Goal: Information Seeking & Learning: Find specific fact

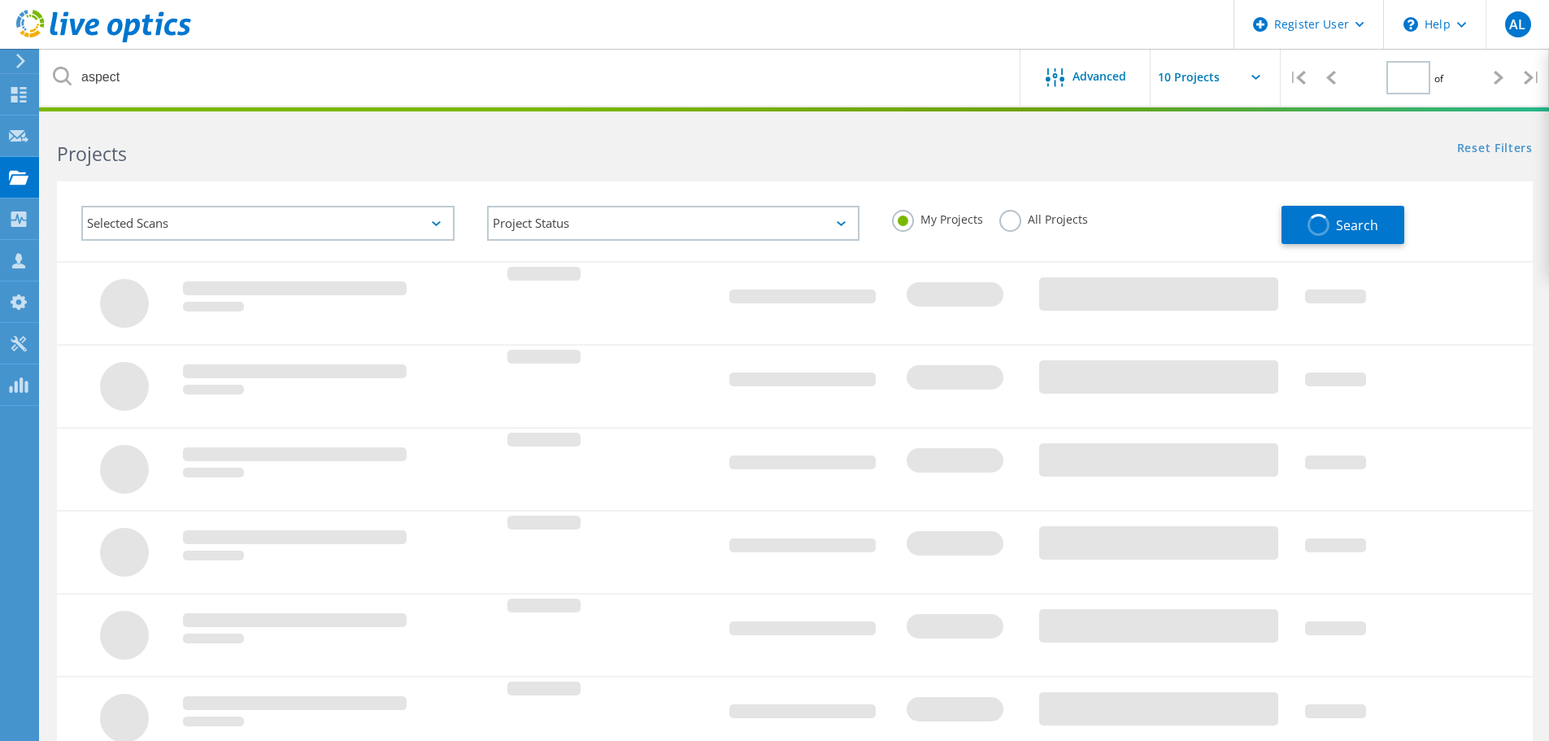
type input "1"
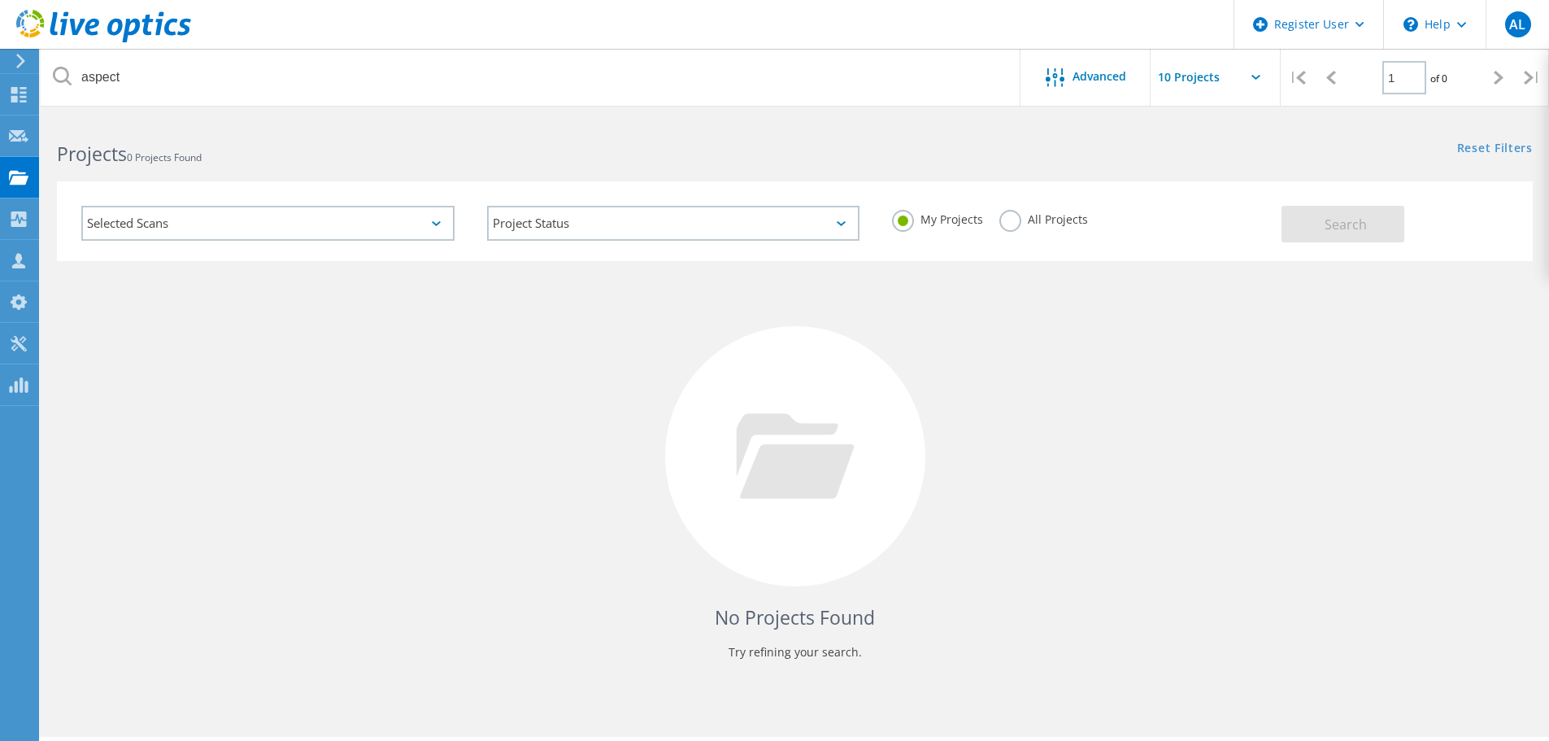
click at [1038, 223] on label "All Projects" at bounding box center [1043, 217] width 89 height 15
click at [0, 0] on input "All Projects" at bounding box center [0, 0] width 0 height 0
click at [1342, 213] on button "Search" at bounding box center [1343, 224] width 123 height 37
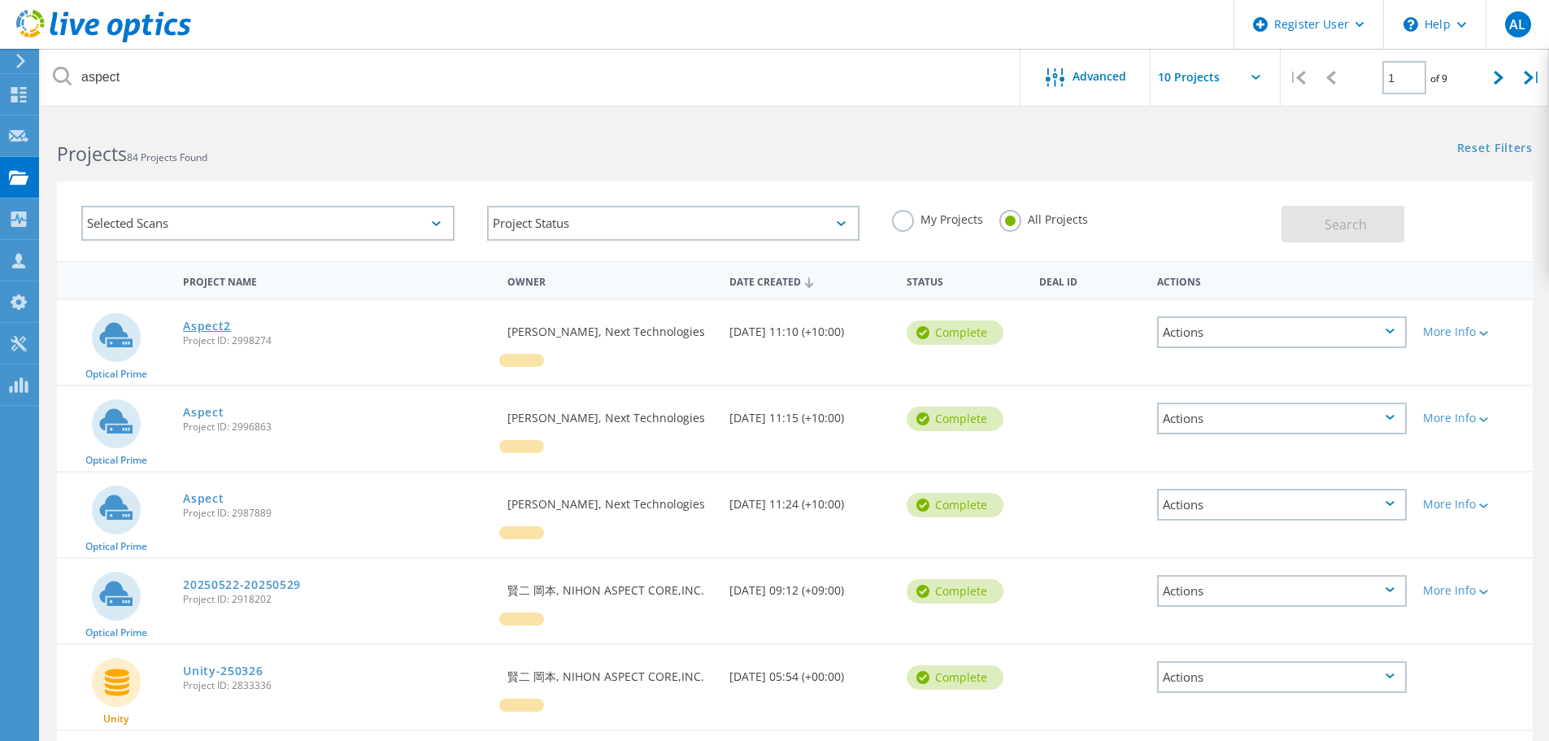
click at [207, 324] on link "Aspect2" at bounding box center [207, 325] width 48 height 11
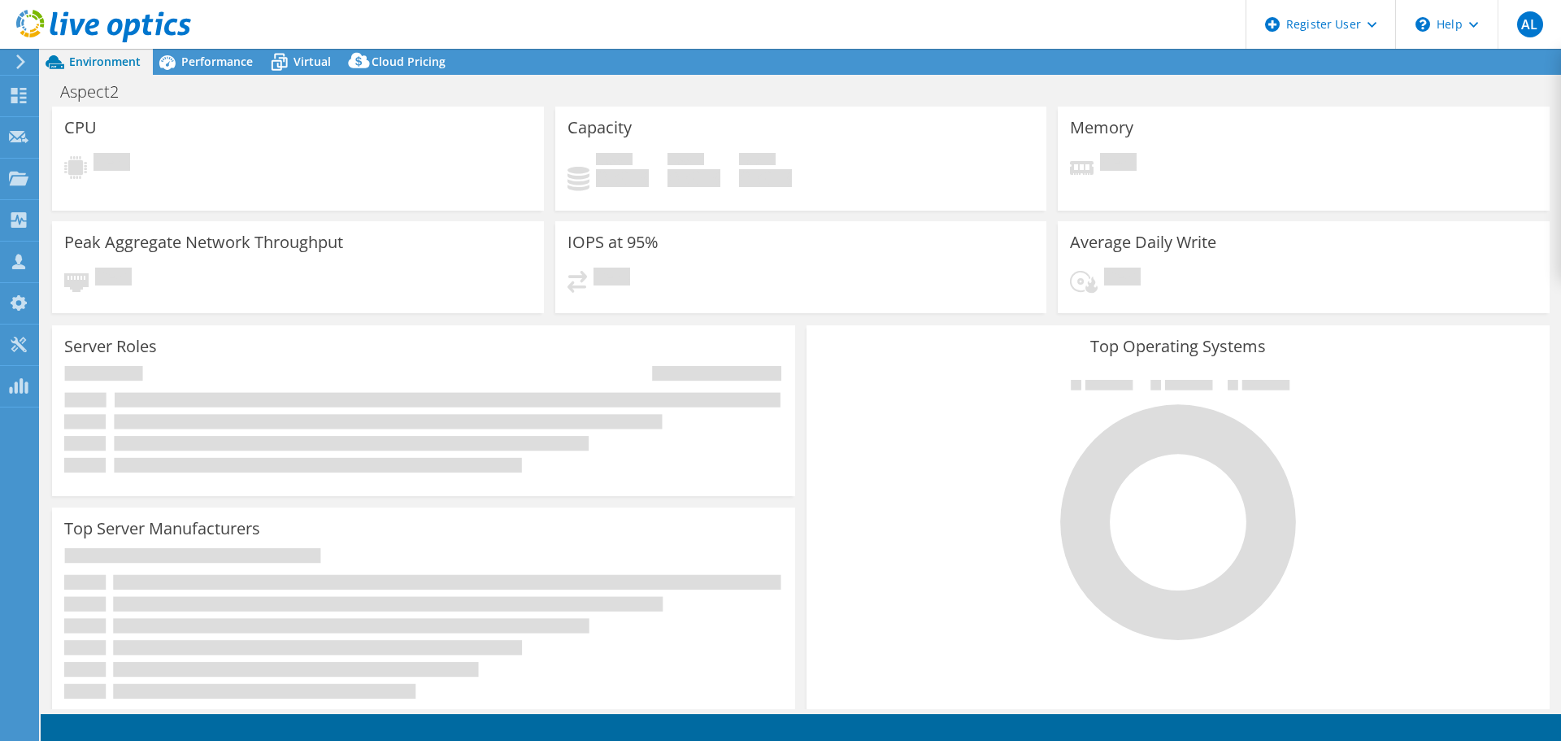
select select "Australia"
select select "AUD"
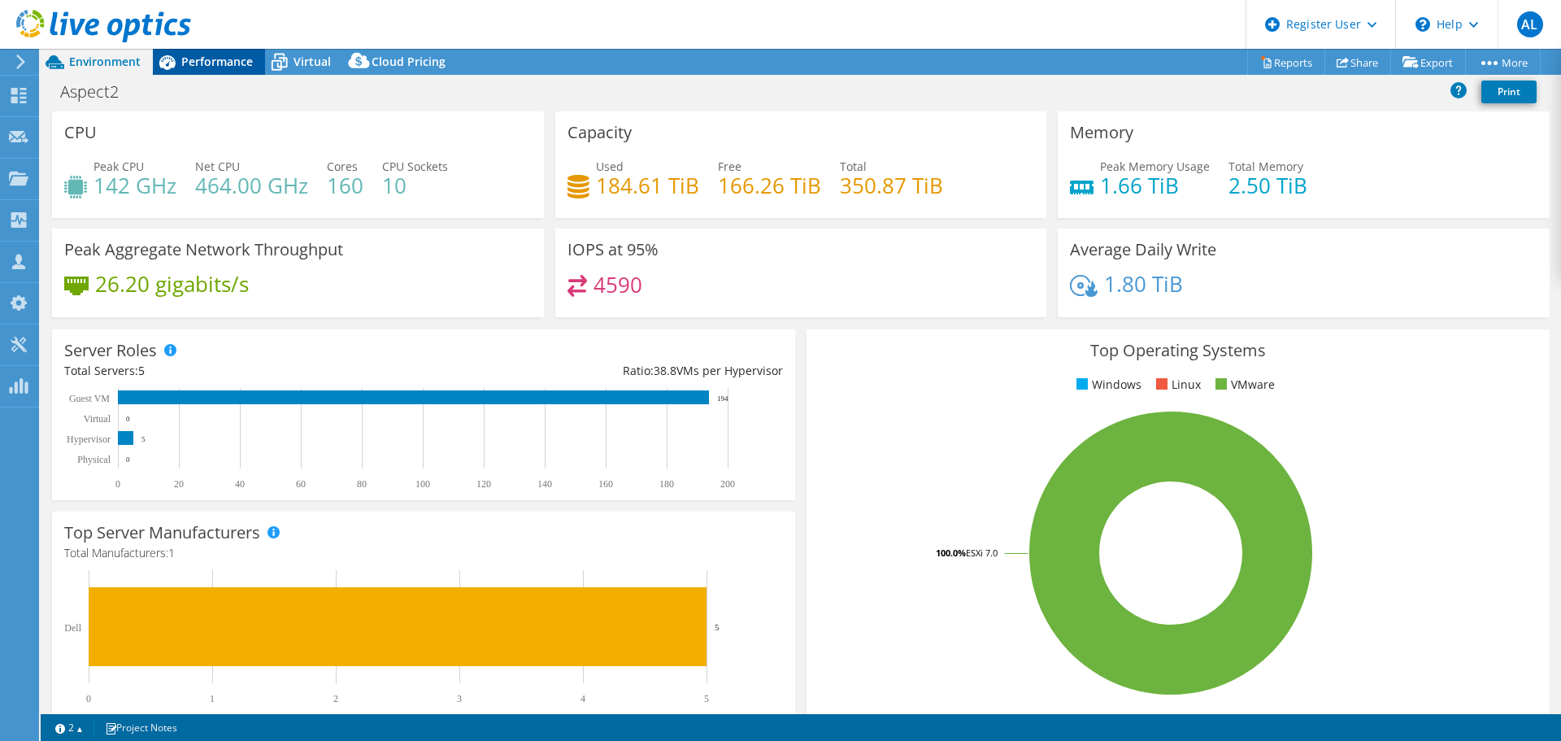
click at [248, 57] on span "Performance" at bounding box center [217, 61] width 72 height 15
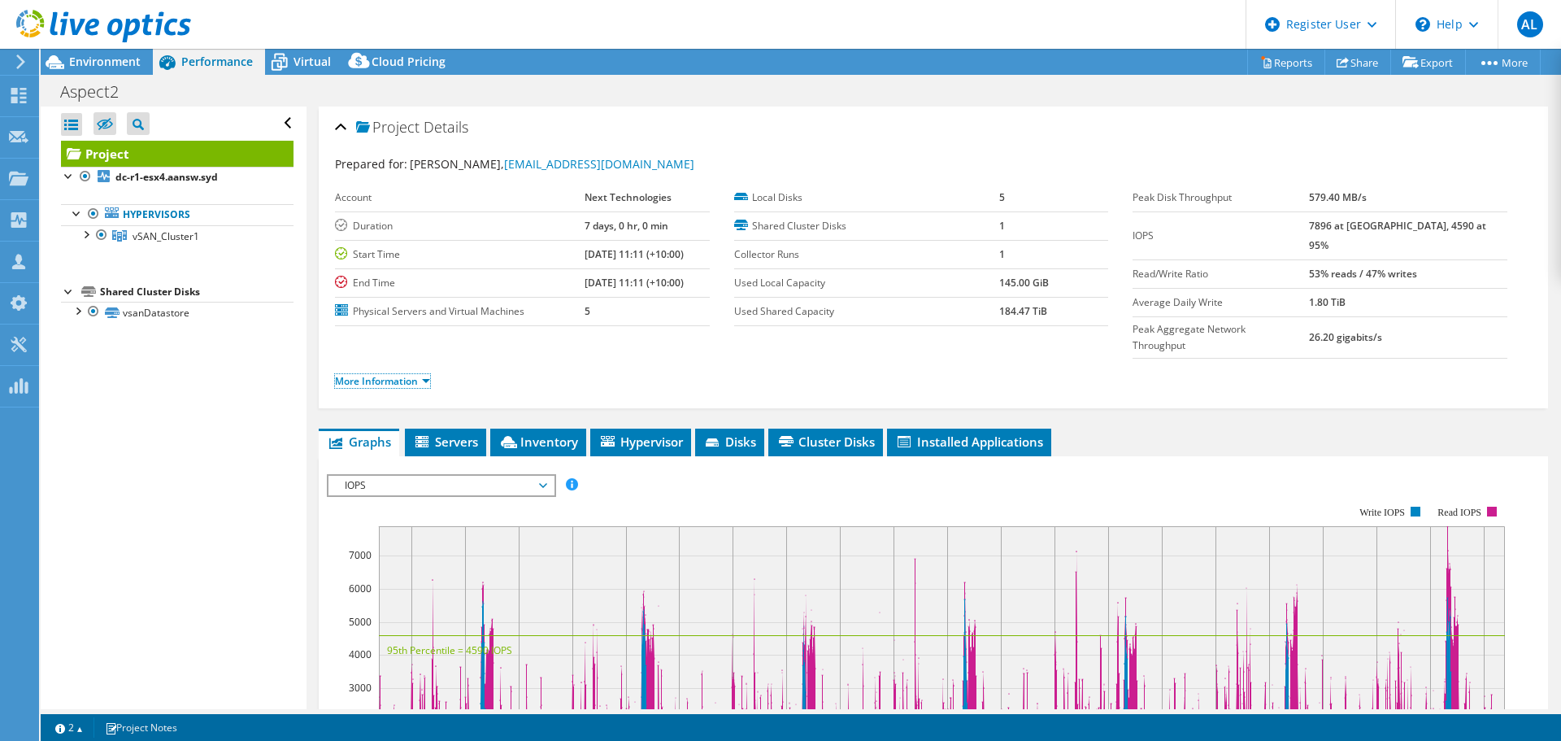
drag, startPoint x: 407, startPoint y: 342, endPoint x: 375, endPoint y: 233, distance: 113.5
click at [407, 374] on link "More Information" at bounding box center [382, 381] width 95 height 14
click at [303, 63] on span "Virtual" at bounding box center [312, 61] width 37 height 15
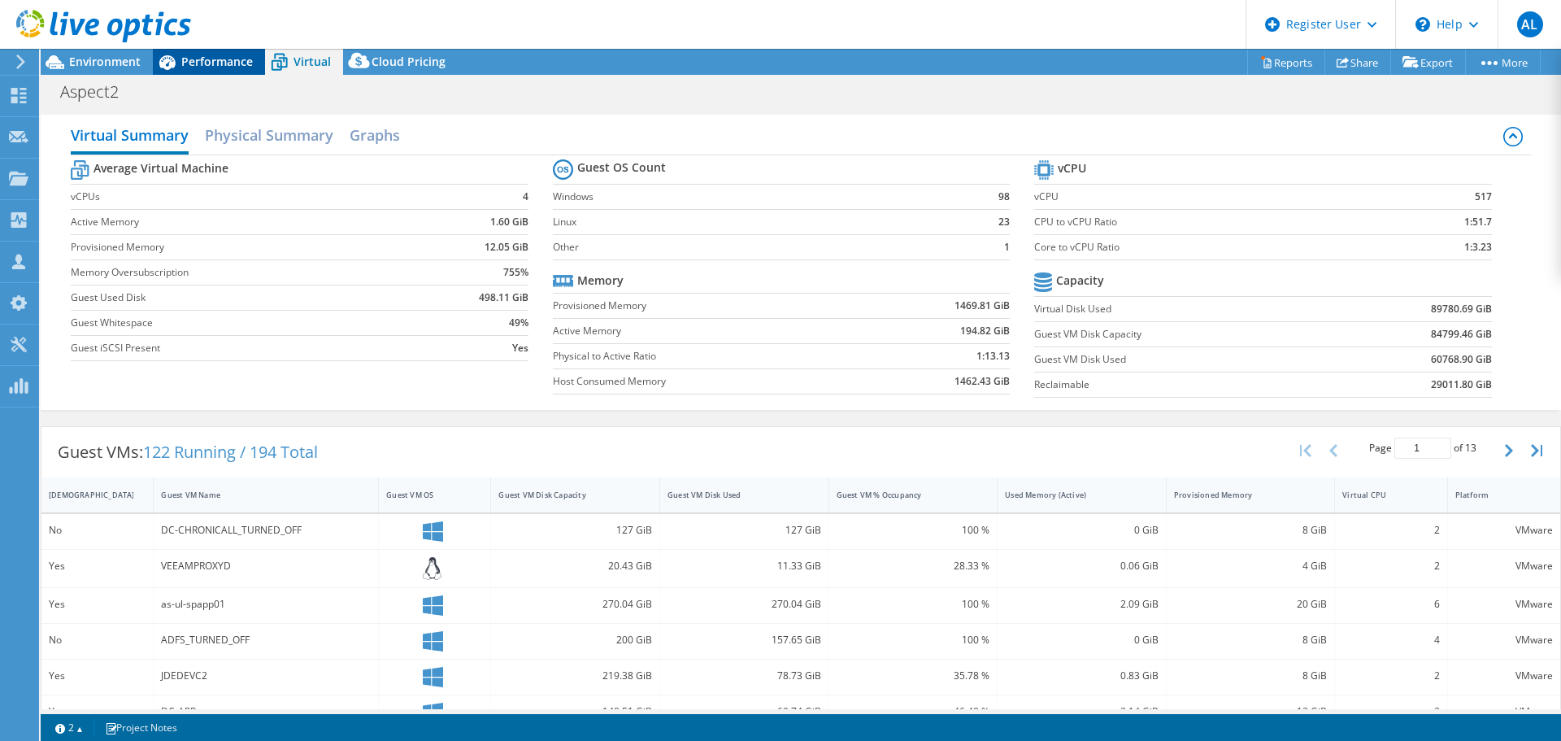
click at [202, 58] on span "Performance" at bounding box center [217, 61] width 72 height 15
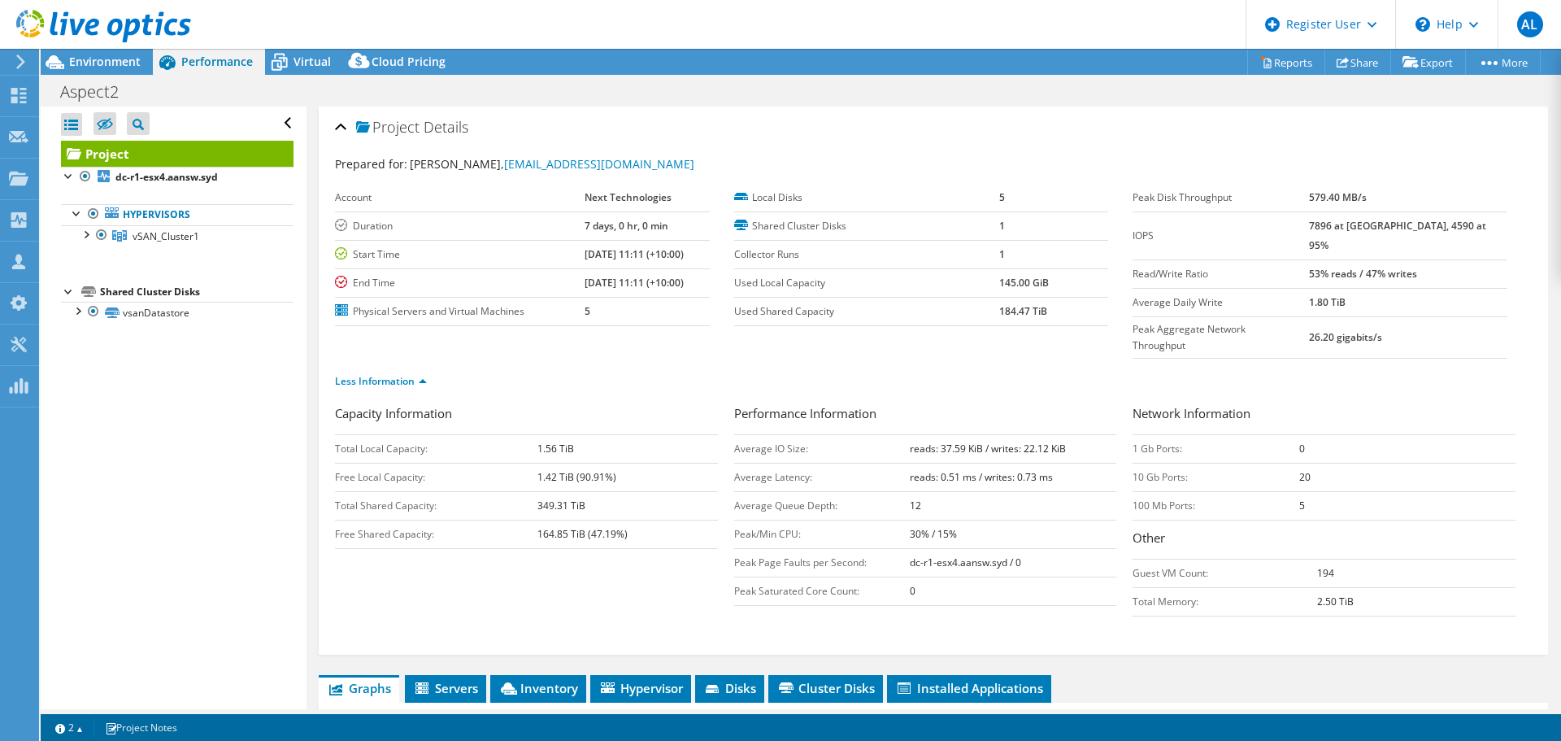
click at [88, 47] on div at bounding box center [95, 27] width 191 height 54
click at [90, 50] on div at bounding box center [95, 27] width 191 height 54
click at [92, 52] on div at bounding box center [95, 27] width 191 height 54
click at [98, 52] on div at bounding box center [95, 27] width 191 height 54
click at [100, 56] on span "Environment" at bounding box center [105, 61] width 72 height 15
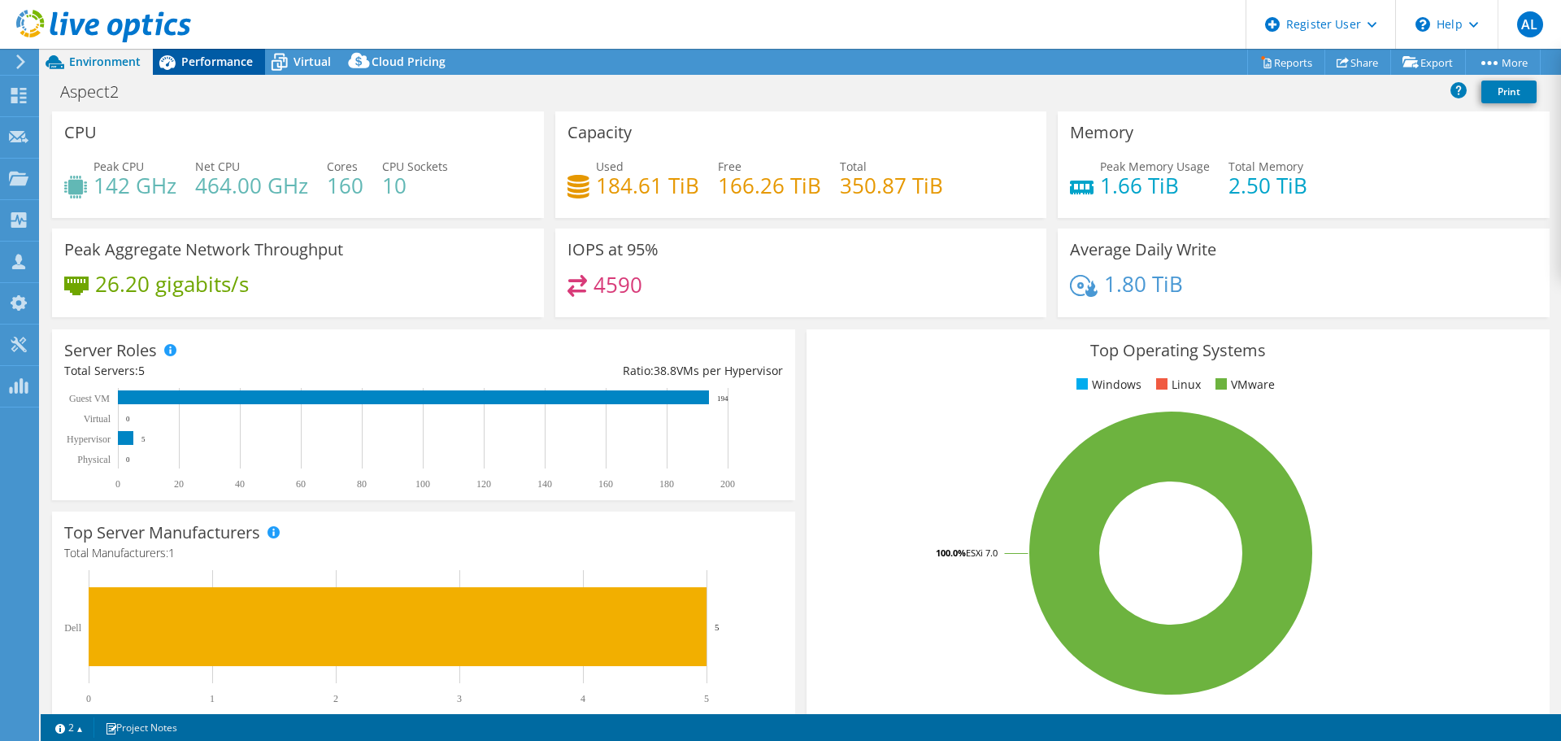
click at [199, 57] on span "Performance" at bounding box center [217, 61] width 72 height 15
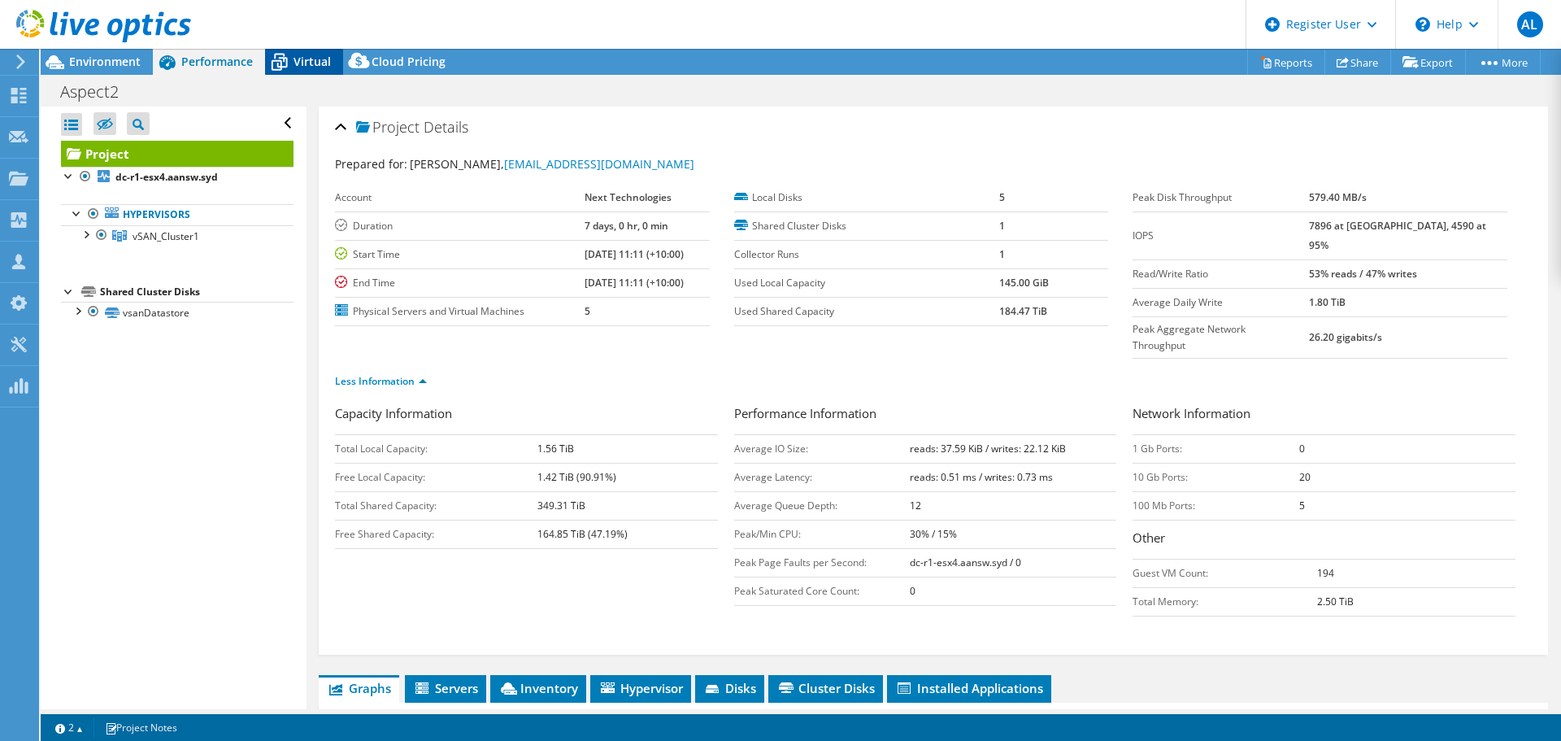
click at [307, 72] on div "Virtual" at bounding box center [304, 62] width 78 height 26
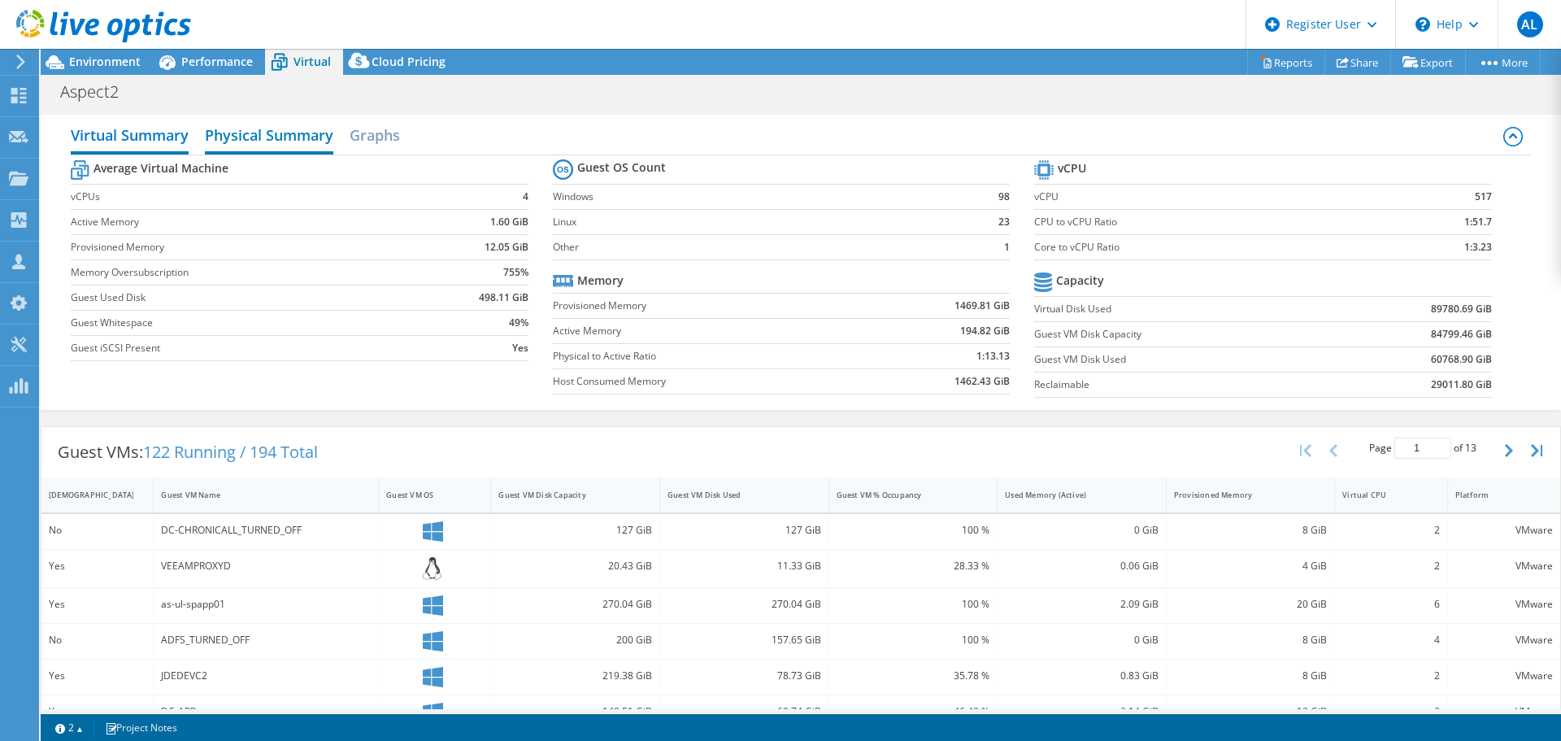
click at [236, 132] on h2 "Physical Summary" at bounding box center [269, 137] width 128 height 36
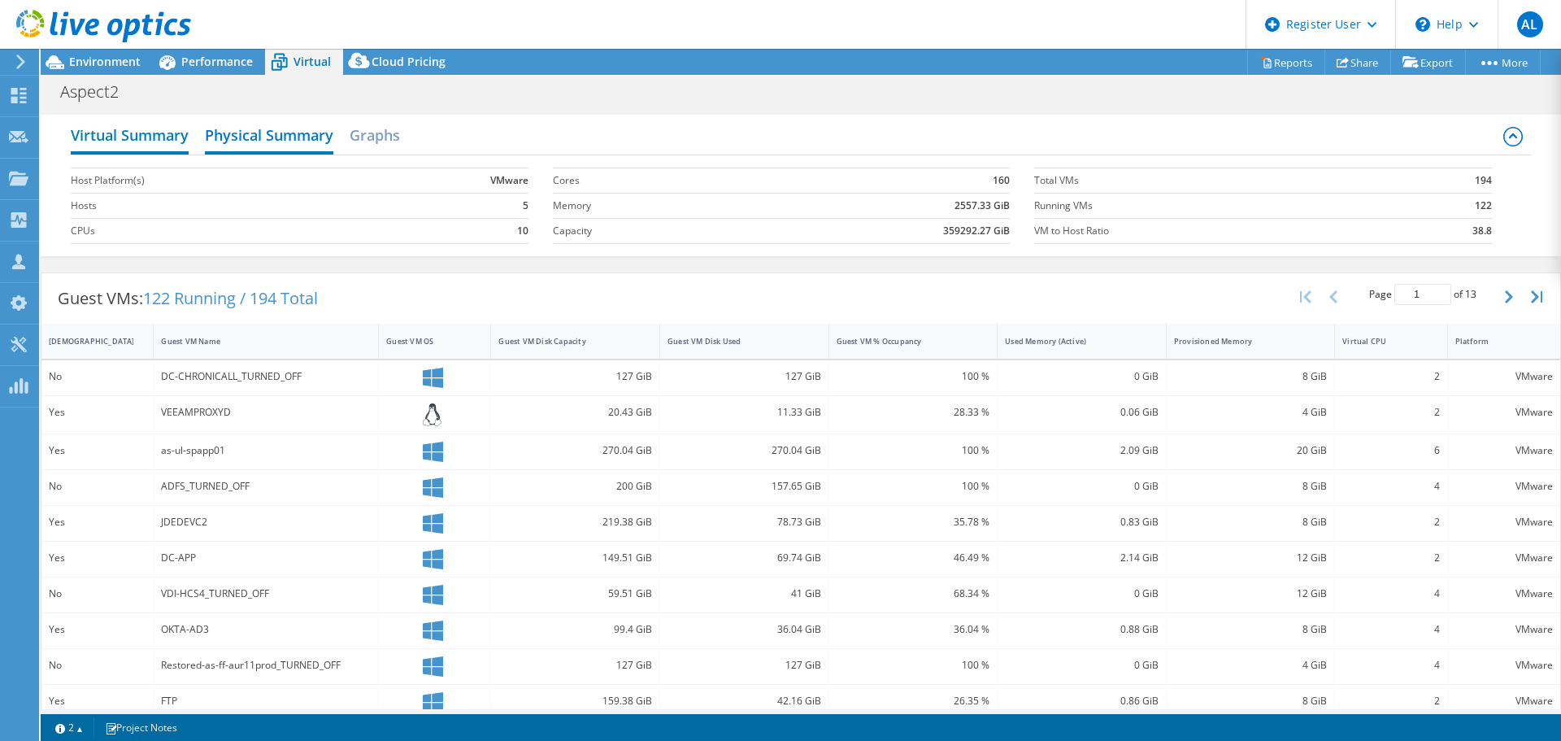
click at [161, 140] on h2 "Virtual Summary" at bounding box center [130, 137] width 118 height 36
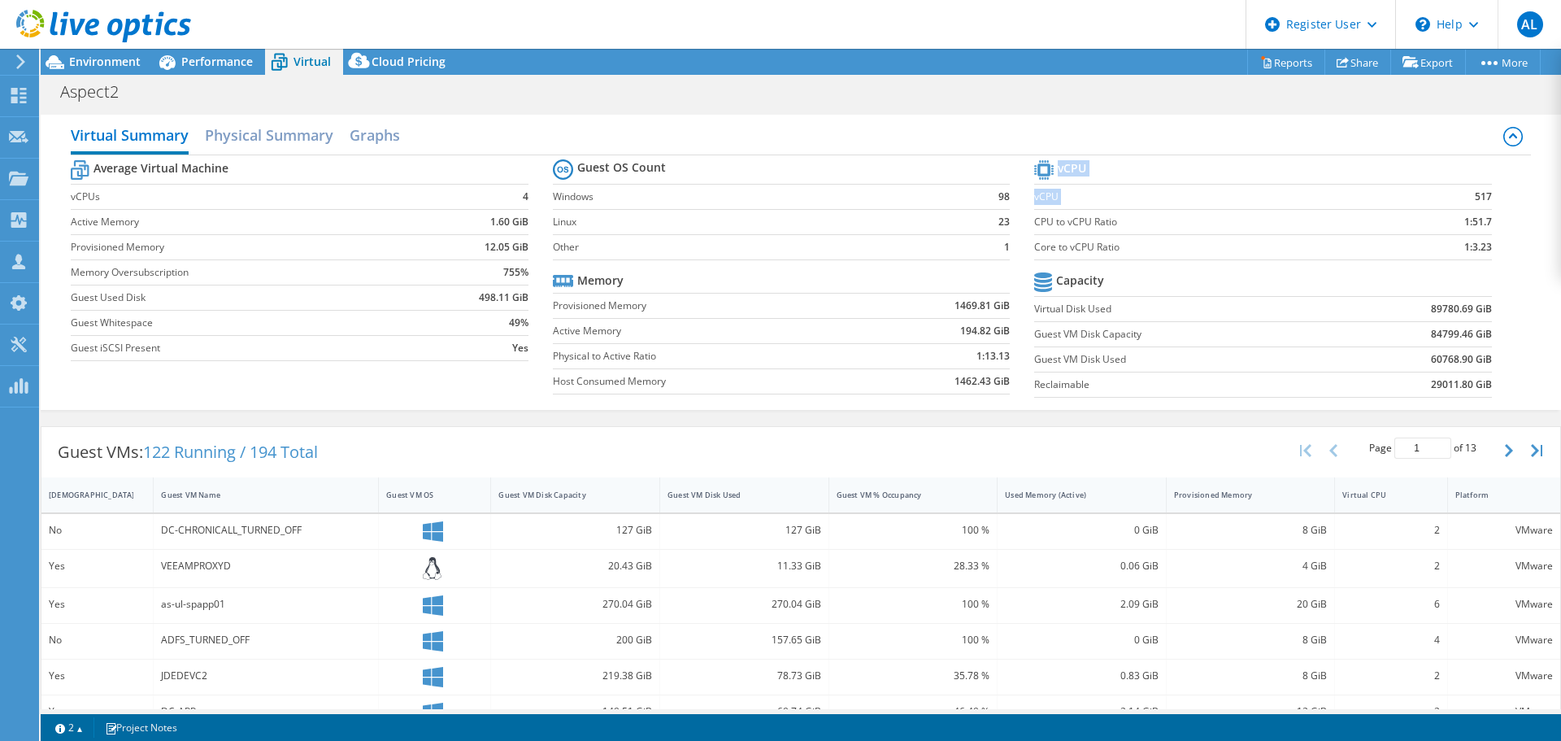
drag, startPoint x: 1484, startPoint y: 197, endPoint x: 1442, endPoint y: 202, distance: 42.6
click at [1442, 202] on section "vCPU vCPU 517 CPU to vCPU Ratio 1:51.7 Core to vCPU Ratio 1:3.23 Capacity Virtu…" at bounding box center [1274, 281] width 481 height 250
click at [1462, 199] on td "517" at bounding box center [1439, 196] width 104 height 25
click at [1475, 198] on b "517" at bounding box center [1483, 197] width 17 height 16
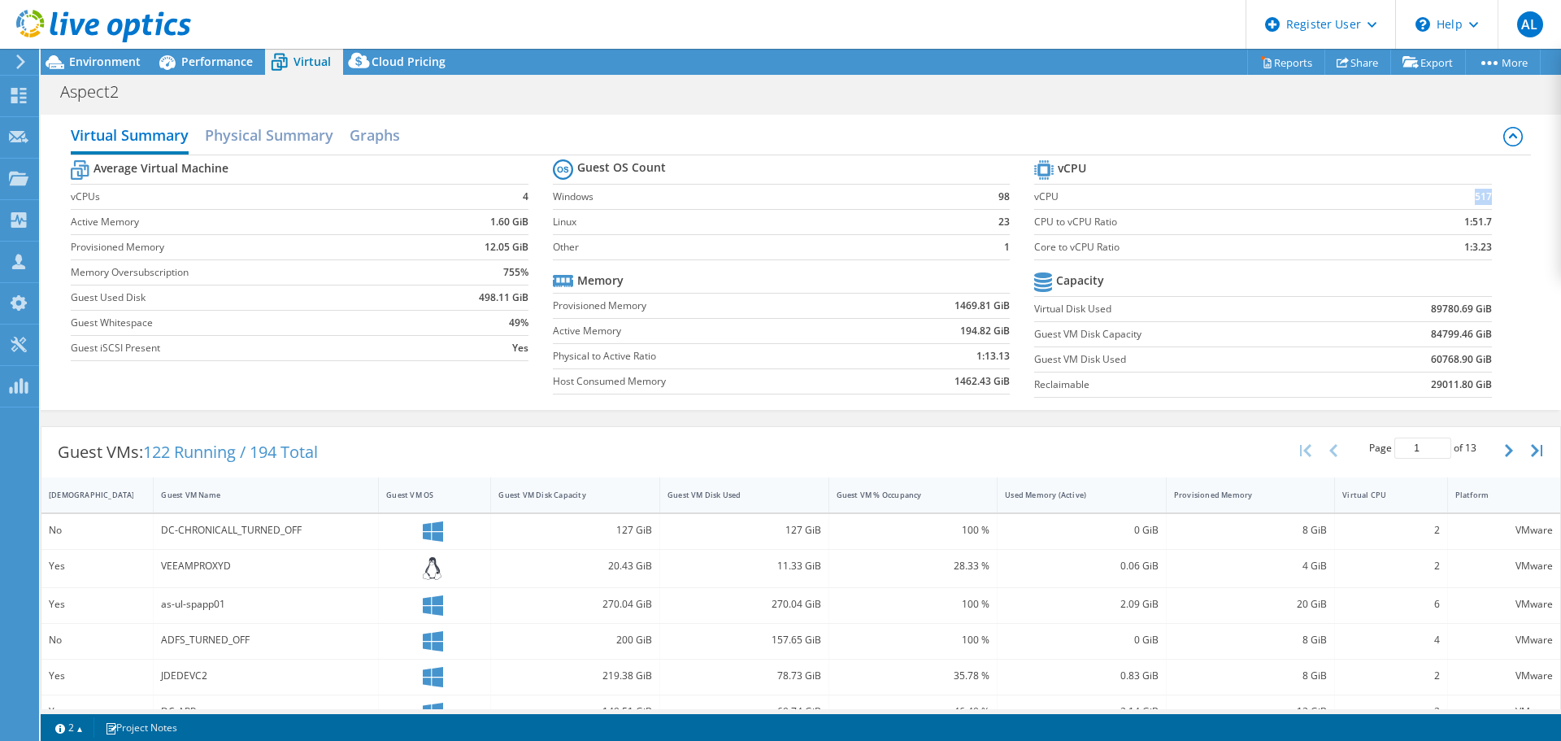
copy b "517"
click at [1475, 195] on b "517" at bounding box center [1483, 197] width 17 height 16
copy b "517"
click at [128, 71] on div "Environment" at bounding box center [97, 62] width 112 height 26
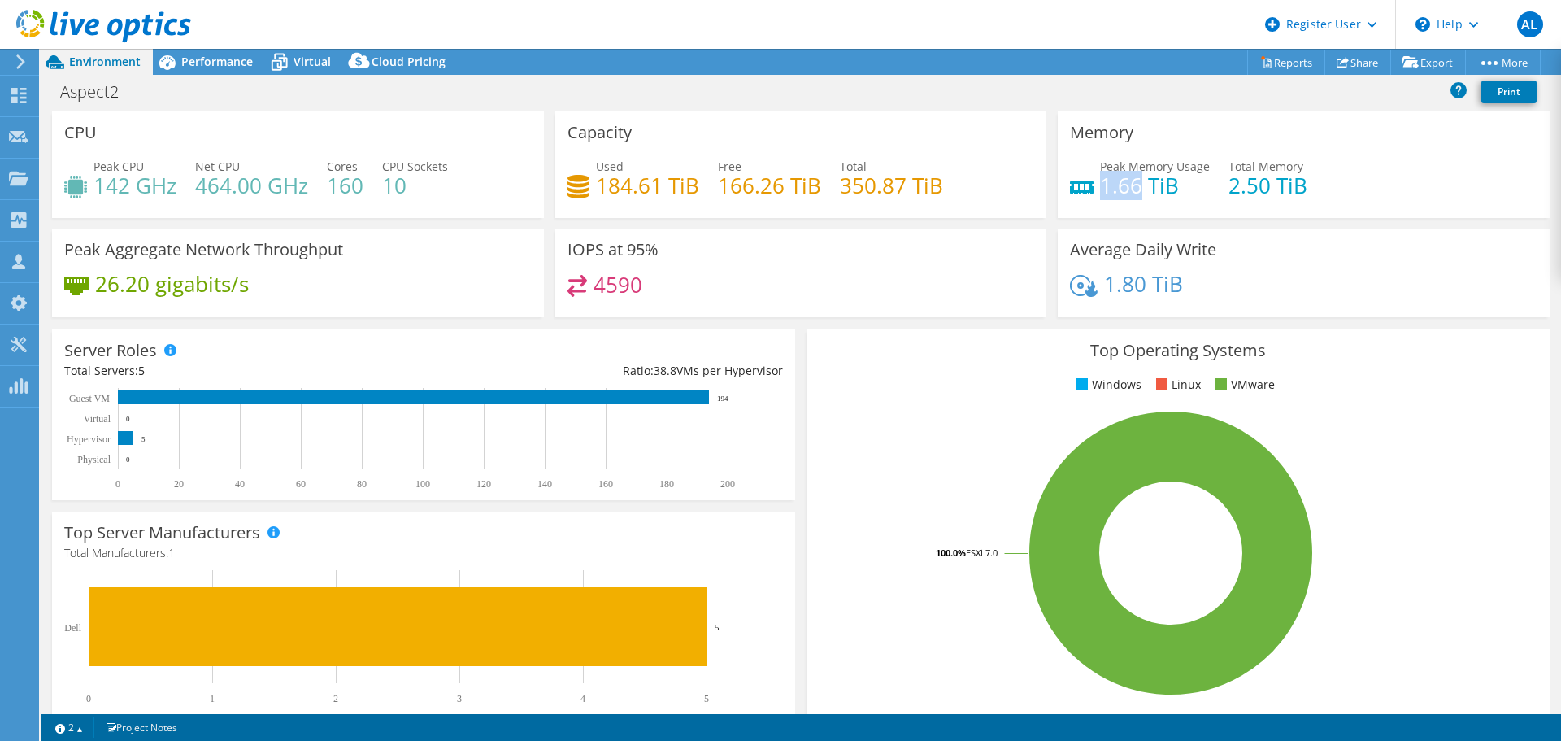
drag, startPoint x: 1133, startPoint y: 183, endPoint x: 1097, endPoint y: 186, distance: 35.9
click at [1100, 186] on h4 "1.66 TiB" at bounding box center [1155, 185] width 110 height 18
copy h4 "1.66"
click at [225, 40] on header "AL Dell User Andrew Larsen Andrew.Larsen@Dell.com Dell My Profile Log Out \n He…" at bounding box center [780, 24] width 1561 height 49
click at [222, 49] on div "Performance" at bounding box center [209, 62] width 112 height 26
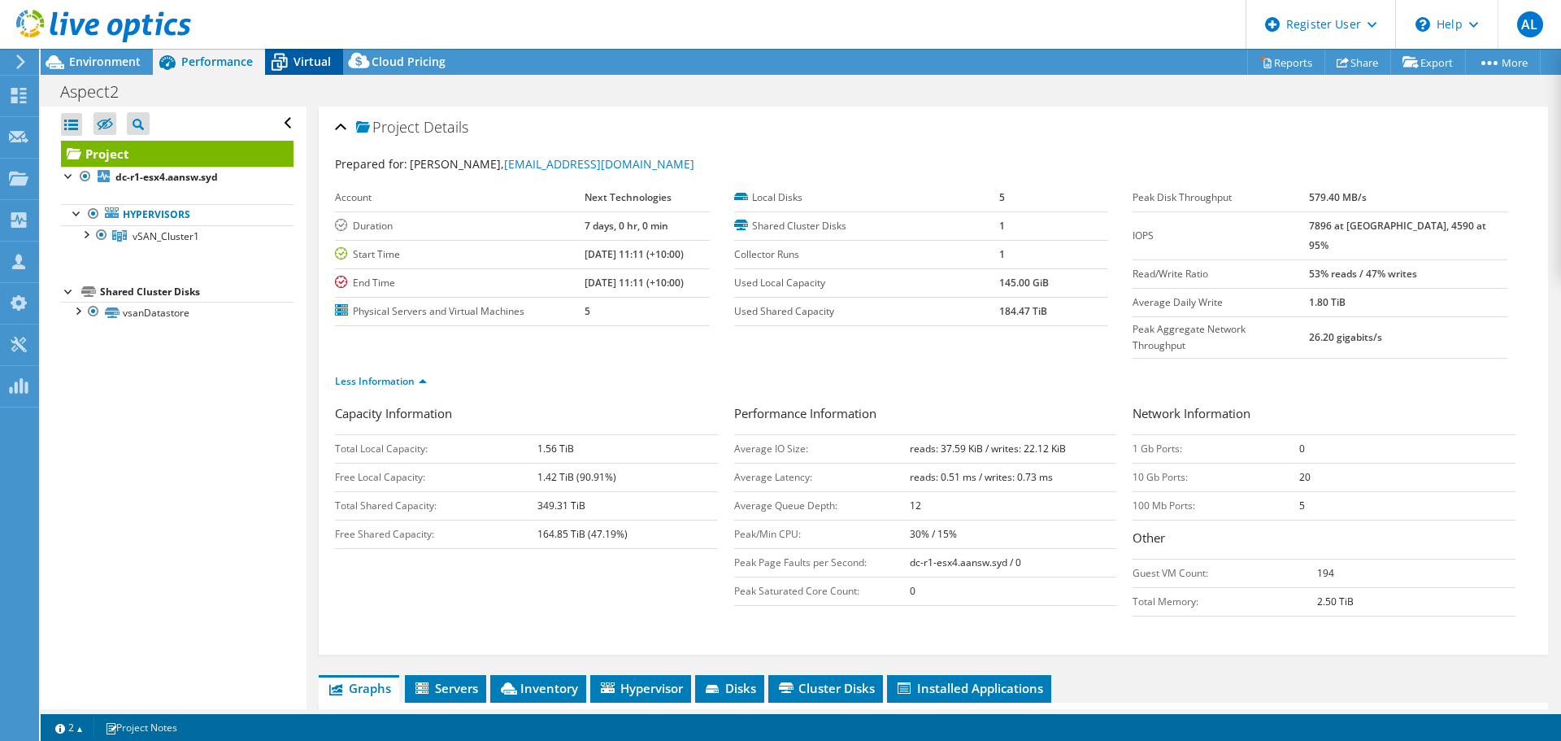
click at [309, 68] on span "Virtual" at bounding box center [312, 61] width 37 height 15
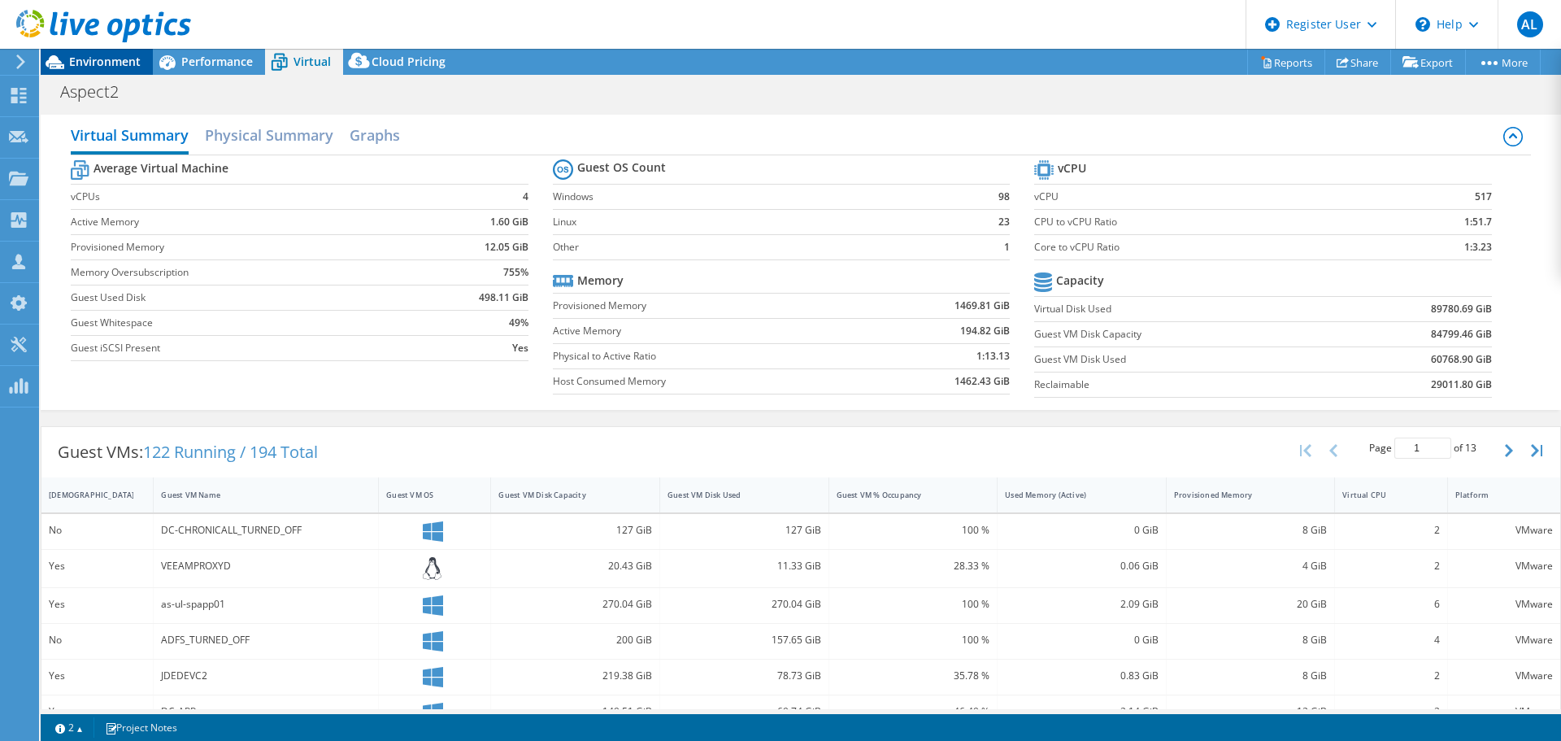
click at [107, 59] on span "Environment" at bounding box center [105, 61] width 72 height 15
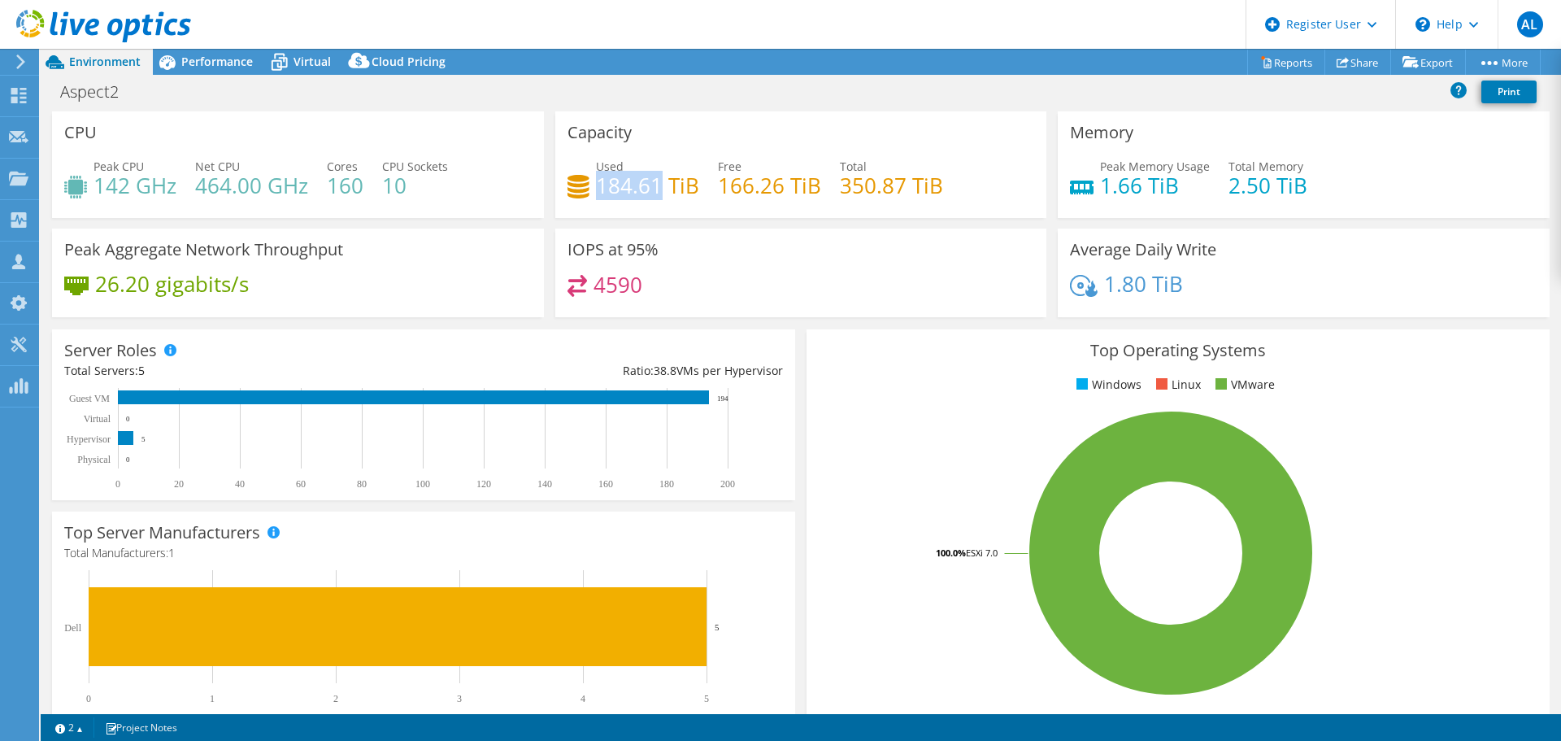
drag, startPoint x: 655, startPoint y: 189, endPoint x: 591, endPoint y: 187, distance: 64.3
click at [596, 187] on h4 "184.61 TiB" at bounding box center [647, 185] width 103 height 18
copy h4 "184.61"
drag, startPoint x: 640, startPoint y: 288, endPoint x: 592, endPoint y: 288, distance: 48.0
click at [592, 288] on div "4590" at bounding box center [802, 292] width 468 height 35
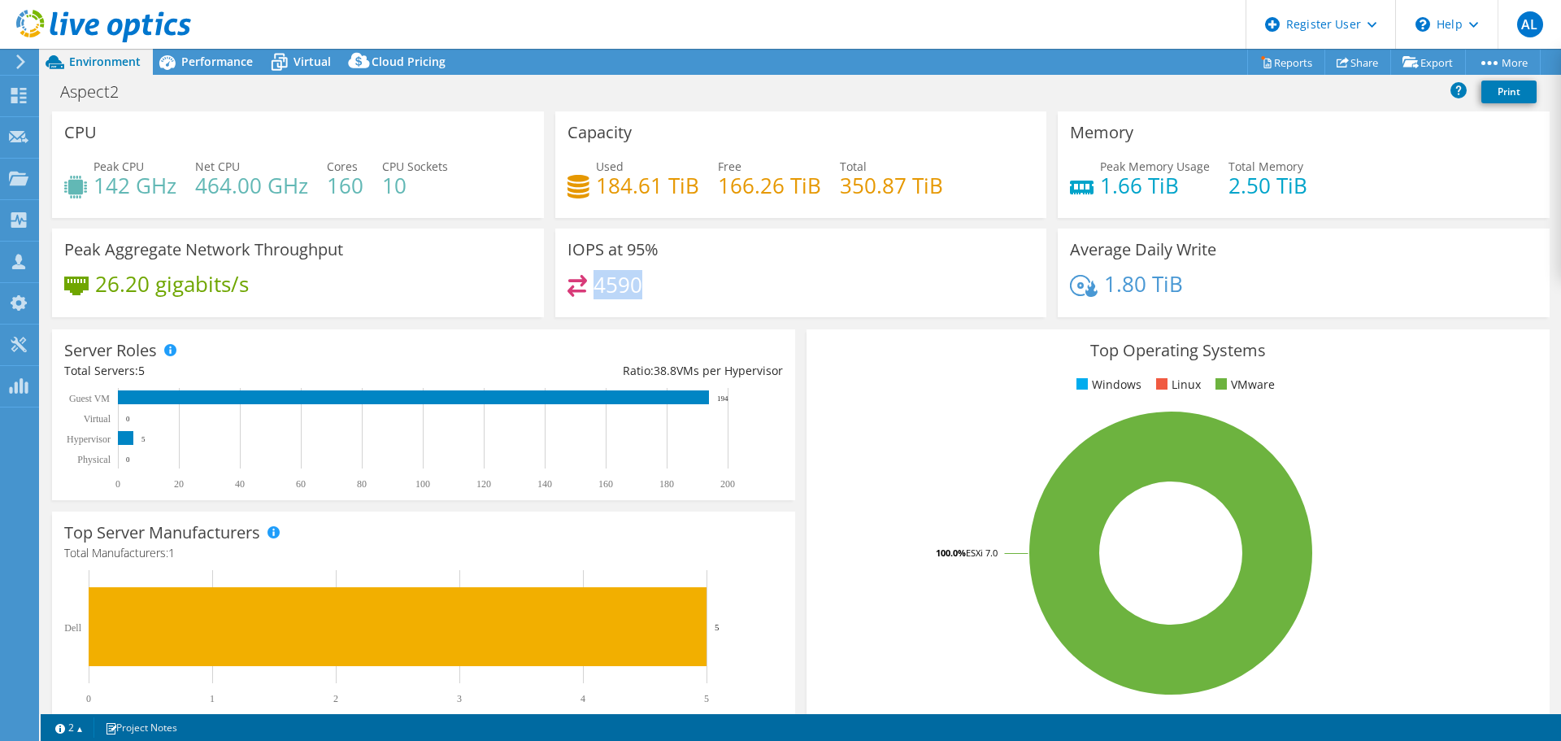
copy h4 "4590"
click at [223, 66] on span "Performance" at bounding box center [217, 61] width 72 height 15
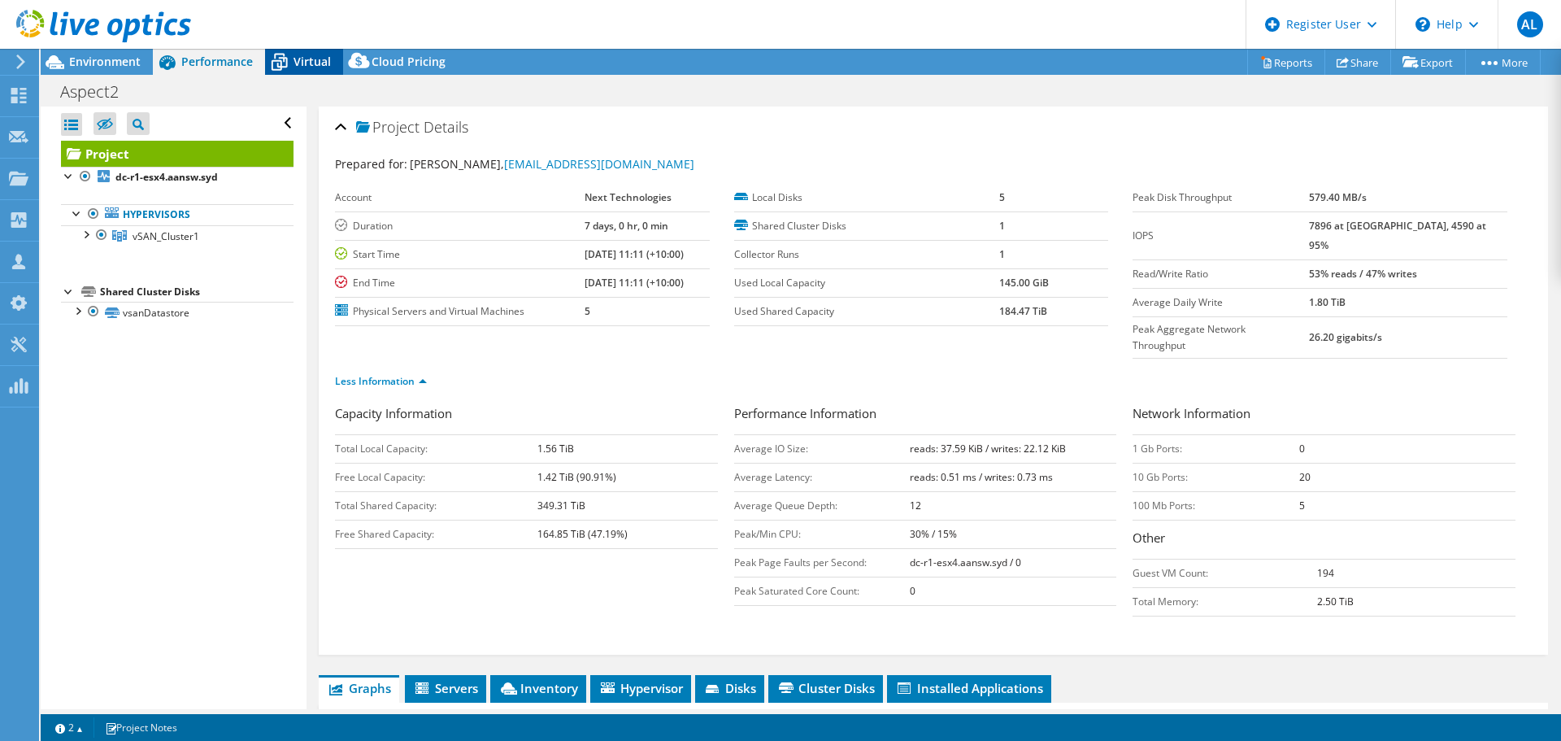
click at [307, 64] on span "Virtual" at bounding box center [312, 61] width 37 height 15
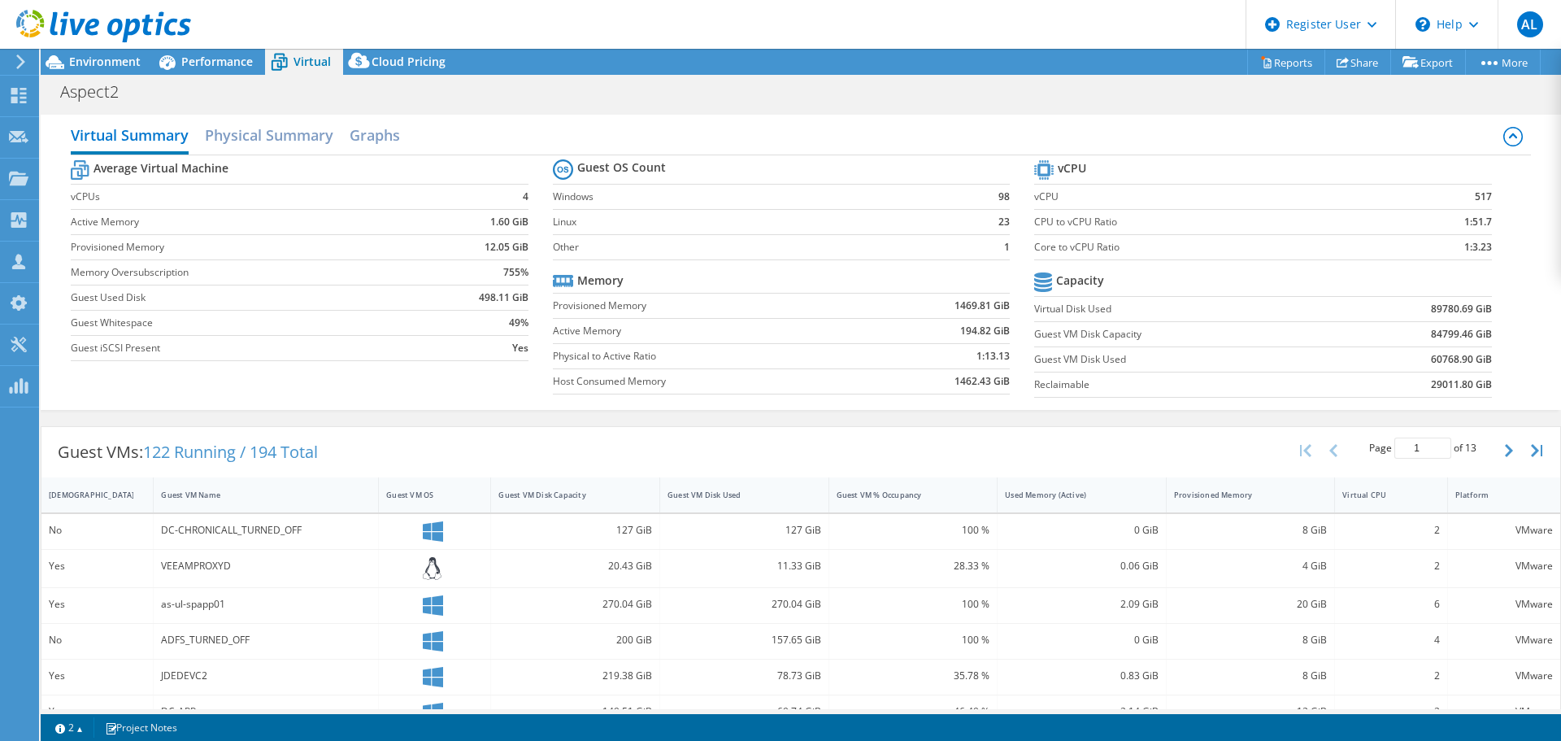
click at [1475, 193] on b "517" at bounding box center [1483, 197] width 17 height 16
copy b "517"
click at [103, 61] on span "Environment" at bounding box center [105, 61] width 72 height 15
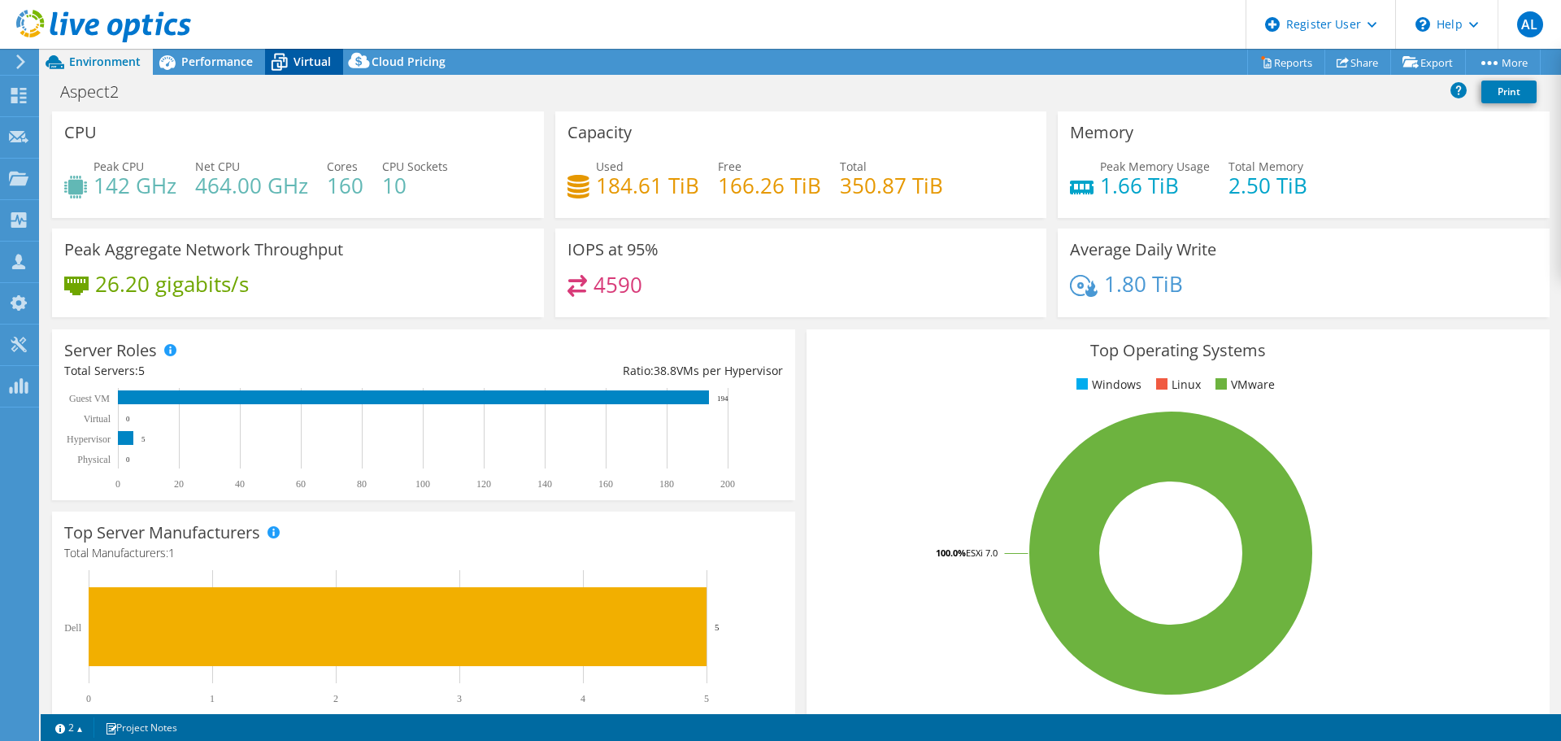
click at [322, 62] on span "Virtual" at bounding box center [312, 61] width 37 height 15
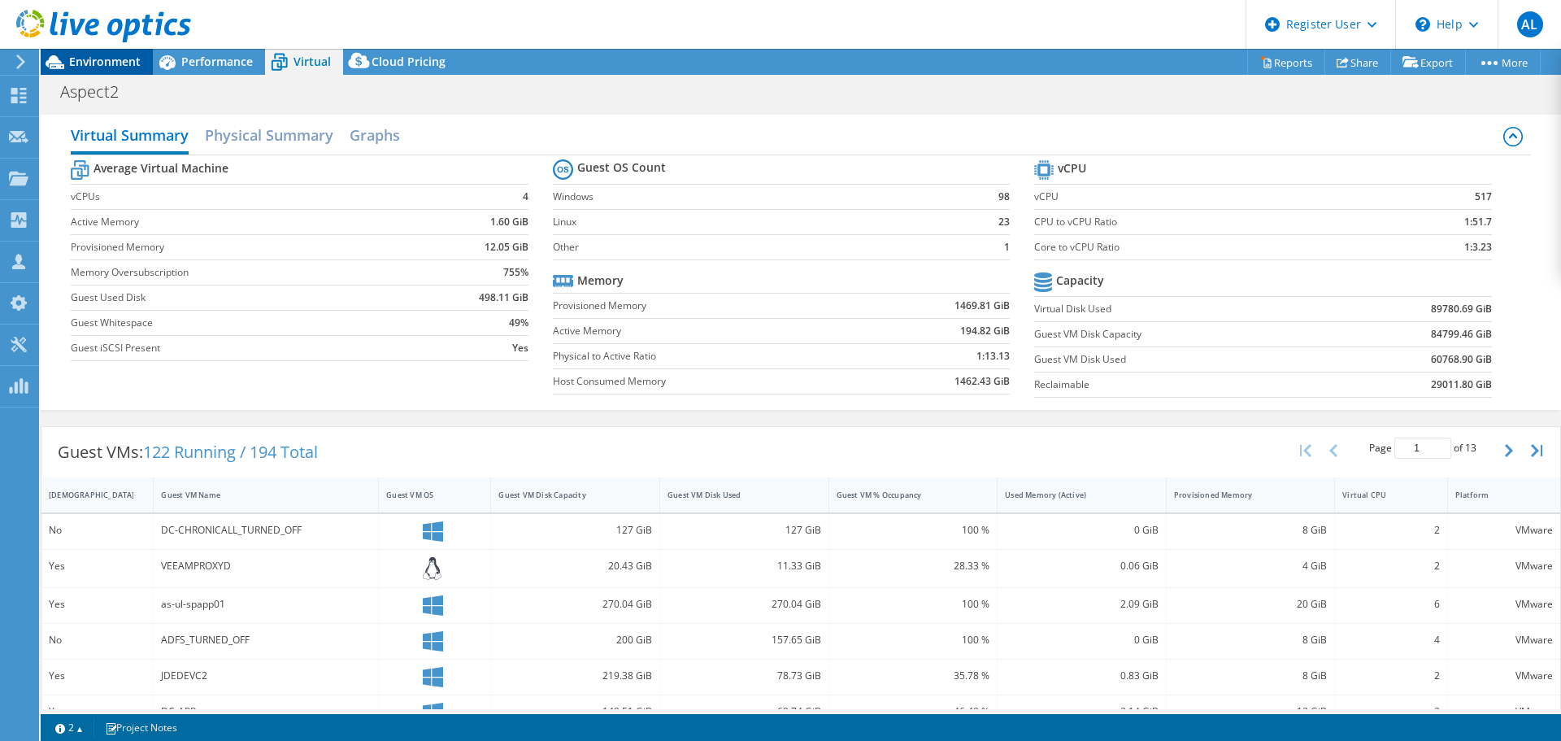
click at [116, 59] on span "Environment" at bounding box center [105, 61] width 72 height 15
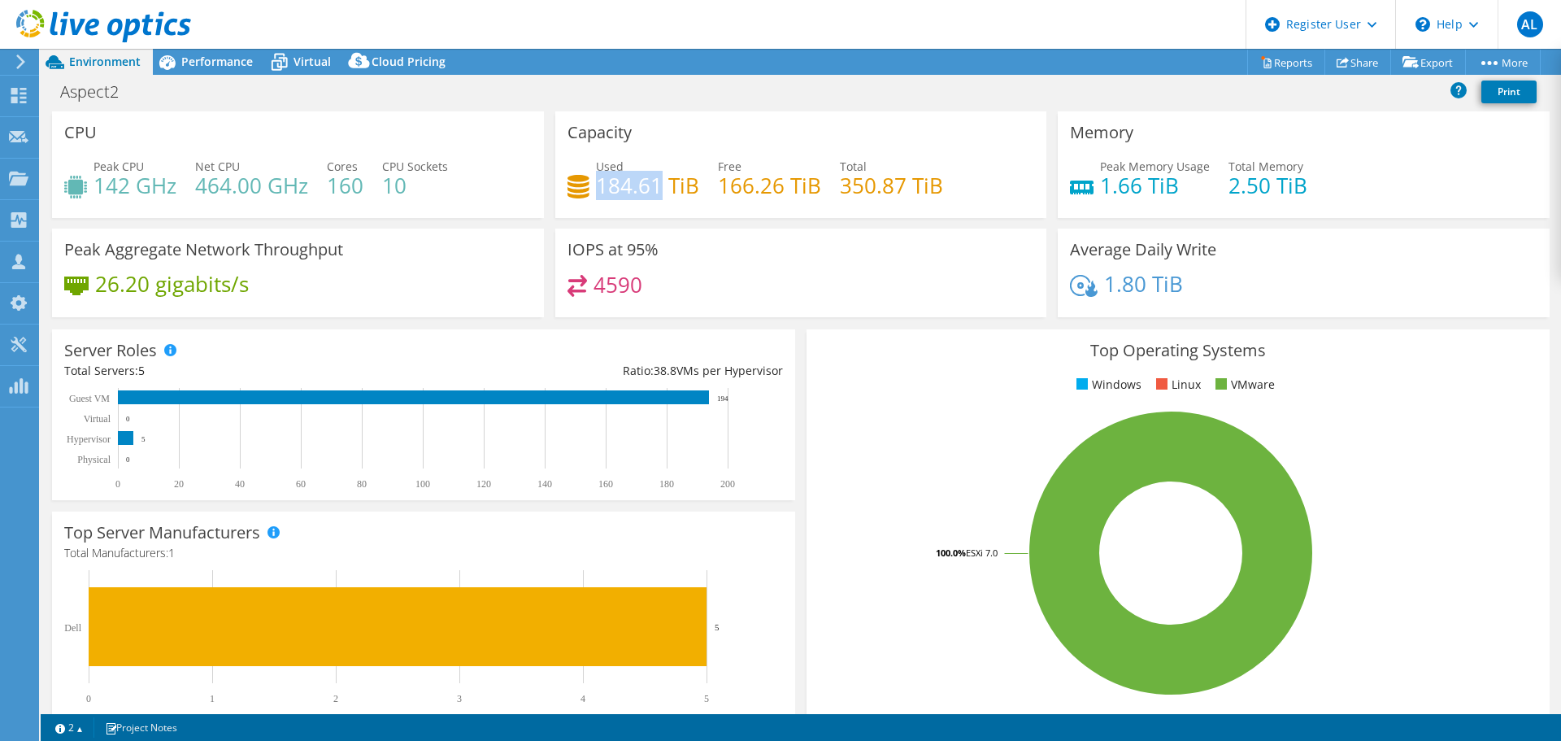
drag, startPoint x: 654, startPoint y: 190, endPoint x: 597, endPoint y: 187, distance: 57.0
click at [597, 187] on h4 "184.61 TiB" at bounding box center [647, 185] width 103 height 18
click at [207, 50] on div "Performance" at bounding box center [209, 62] width 112 height 26
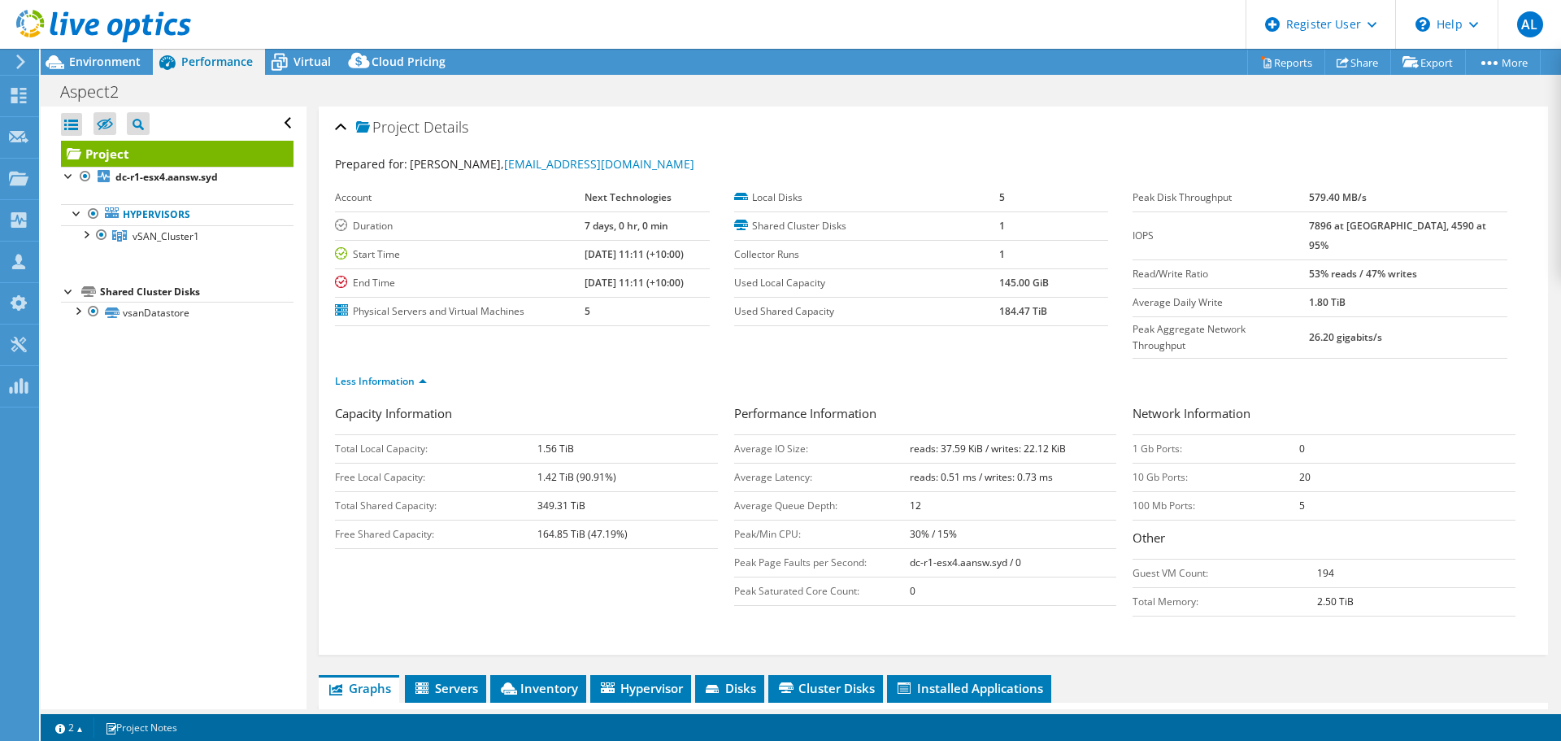
click at [962, 368] on div "Less Information" at bounding box center [933, 382] width 1197 height 46
click at [305, 72] on div "Virtual" at bounding box center [304, 62] width 78 height 26
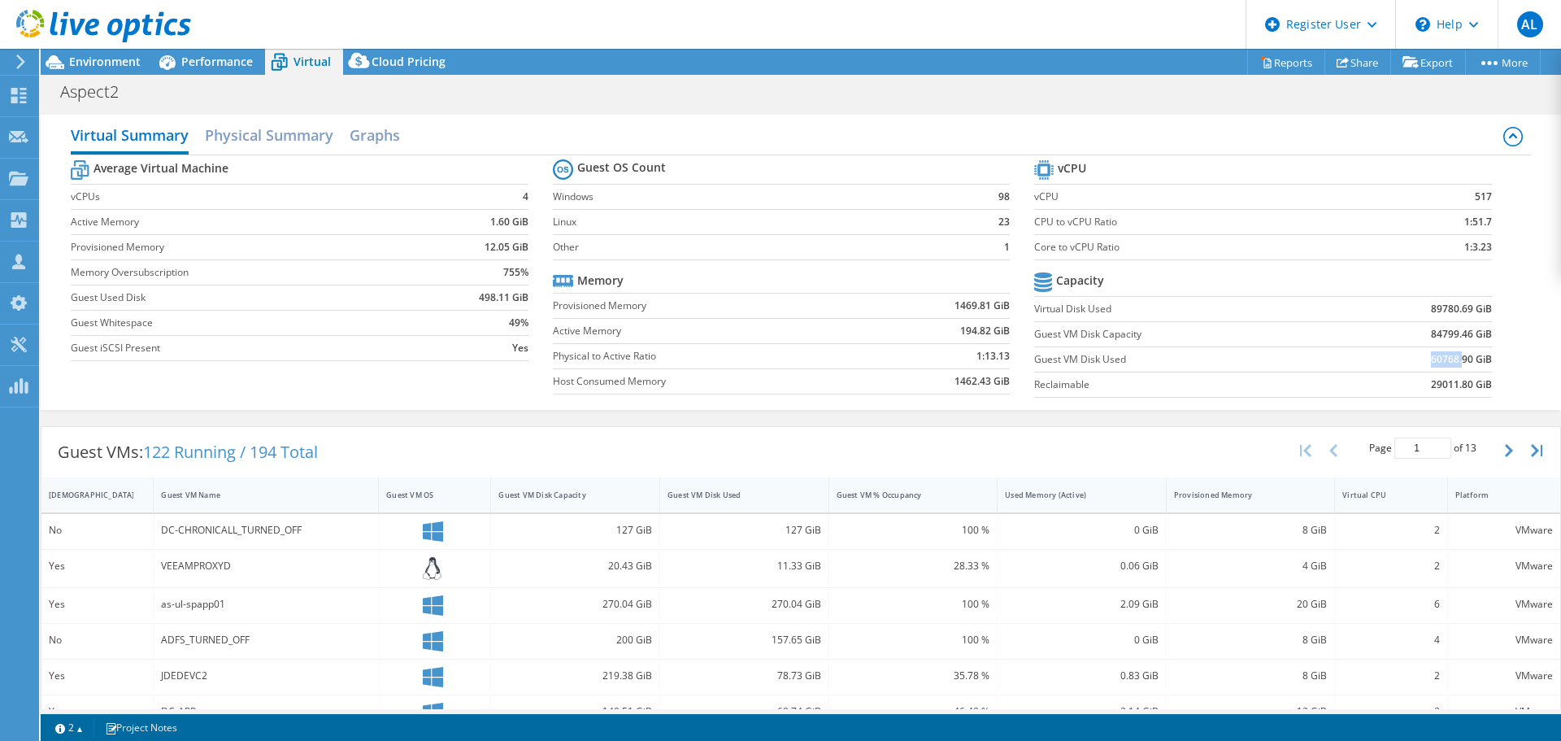
drag, startPoint x: 1420, startPoint y: 362, endPoint x: 1449, endPoint y: 364, distance: 29.4
click at [1449, 364] on b "60768.90 GiB" at bounding box center [1461, 359] width 61 height 16
click at [1448, 362] on b "60768.90 GiB" at bounding box center [1461, 359] width 61 height 16
drag, startPoint x: 1446, startPoint y: 360, endPoint x: 1423, endPoint y: 363, distance: 22.9
click at [1431, 363] on b "60768.90 GiB" at bounding box center [1461, 359] width 61 height 16
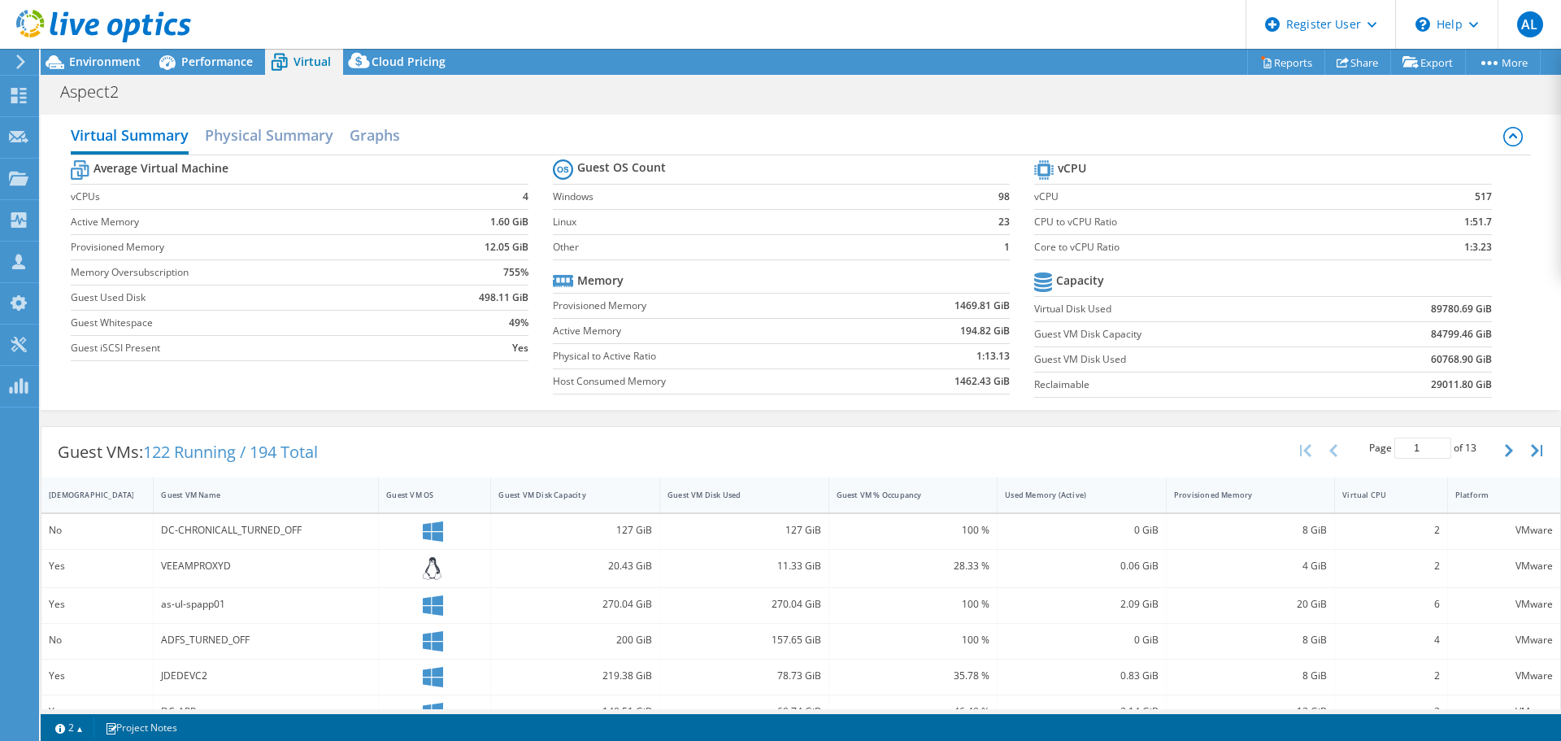
click at [1195, 287] on tr "Capacity" at bounding box center [1262, 282] width 457 height 28
drag, startPoint x: 1448, startPoint y: 353, endPoint x: 1414, endPoint y: 361, distance: 35.1
click at [1414, 361] on td "60768.90 GiB" at bounding box center [1413, 358] width 158 height 25
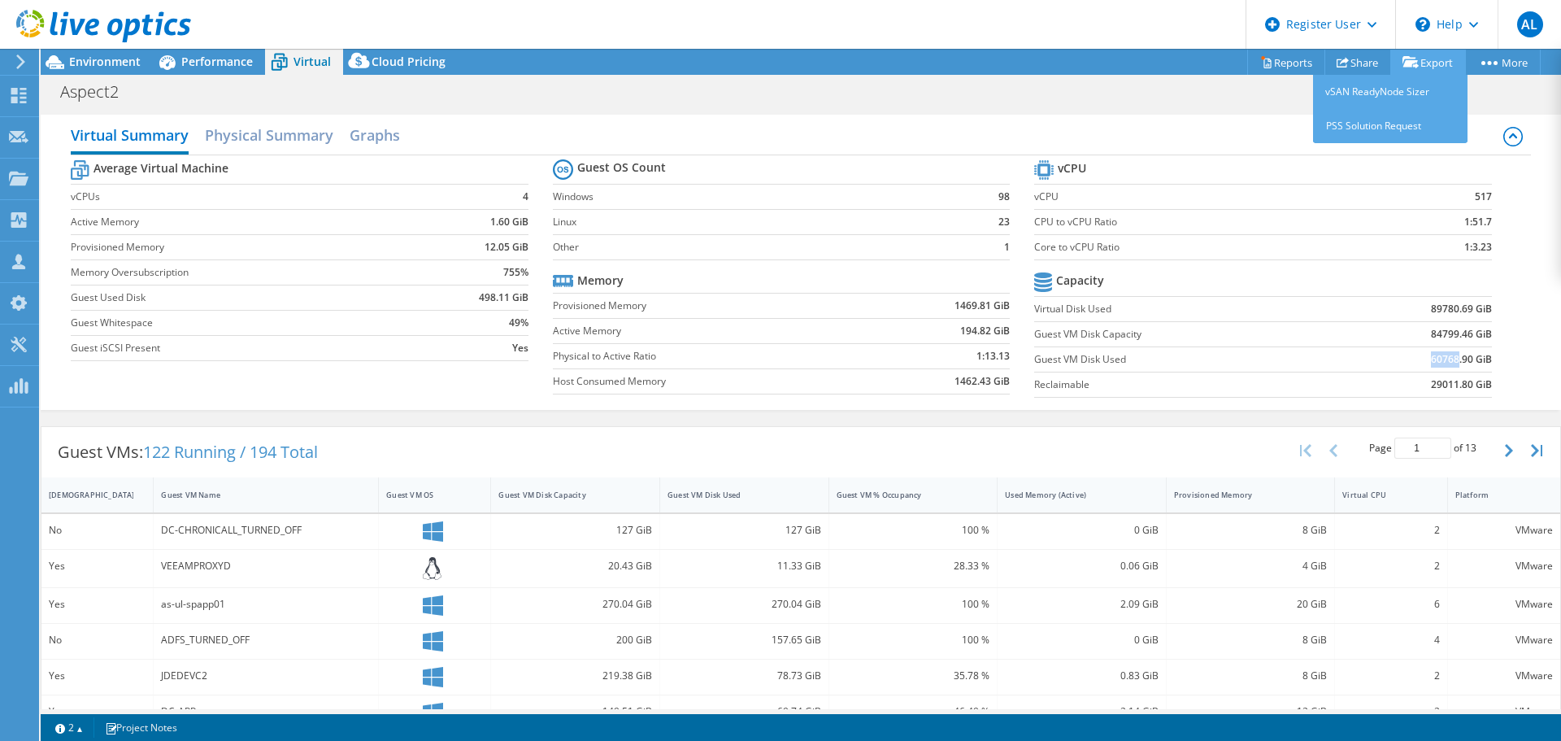
copy b "60768"
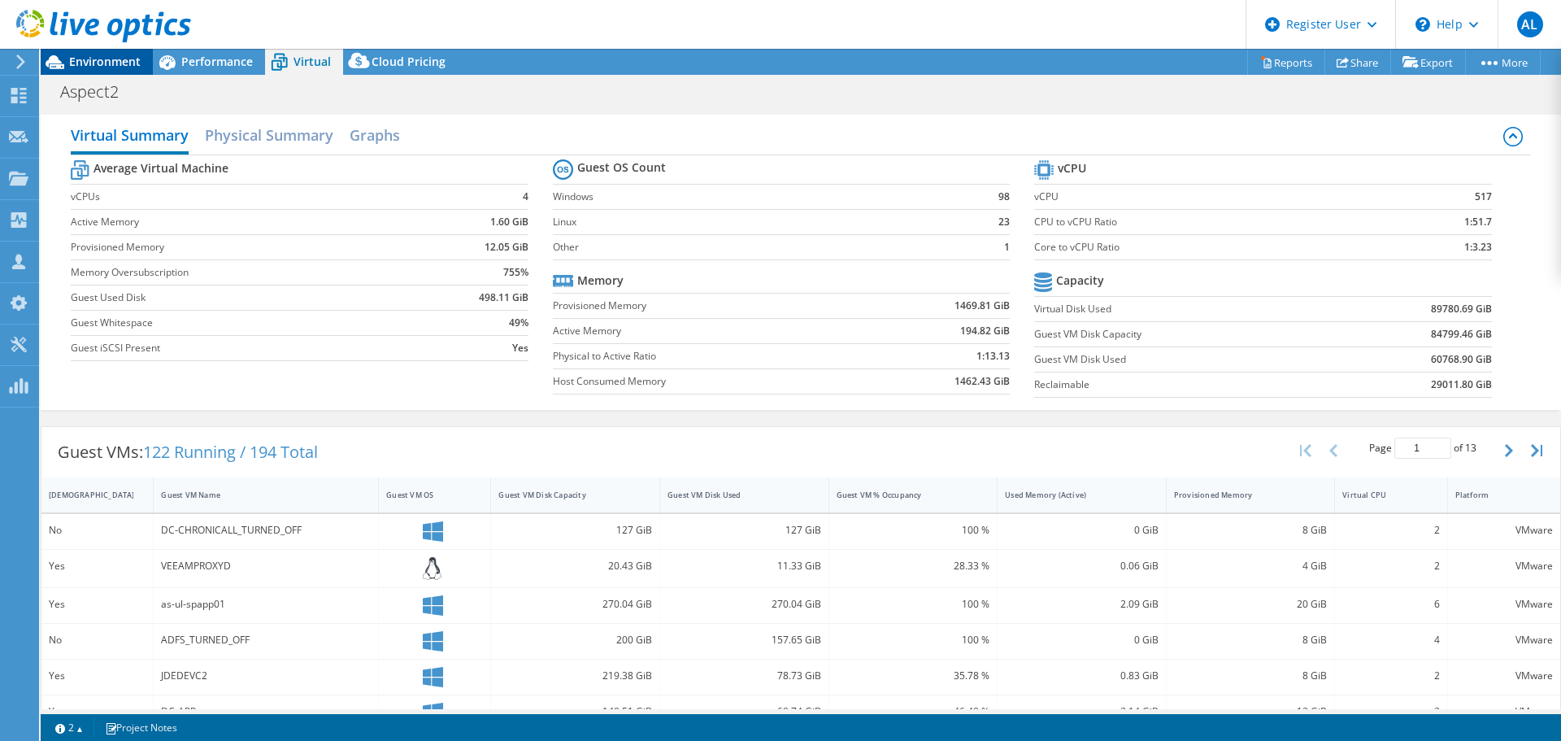
click at [113, 59] on span "Environment" at bounding box center [105, 61] width 72 height 15
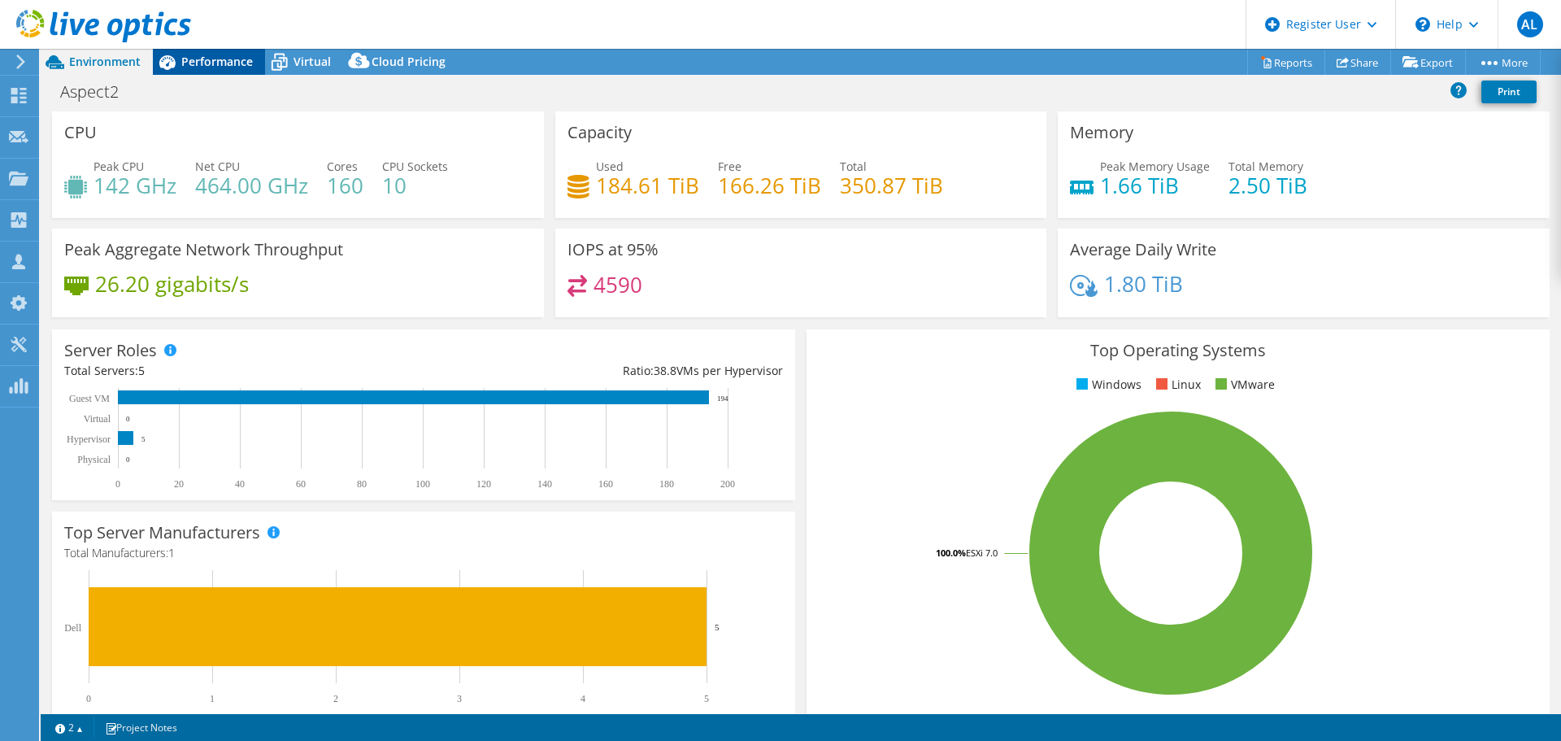
click at [233, 63] on span "Performance" at bounding box center [217, 61] width 72 height 15
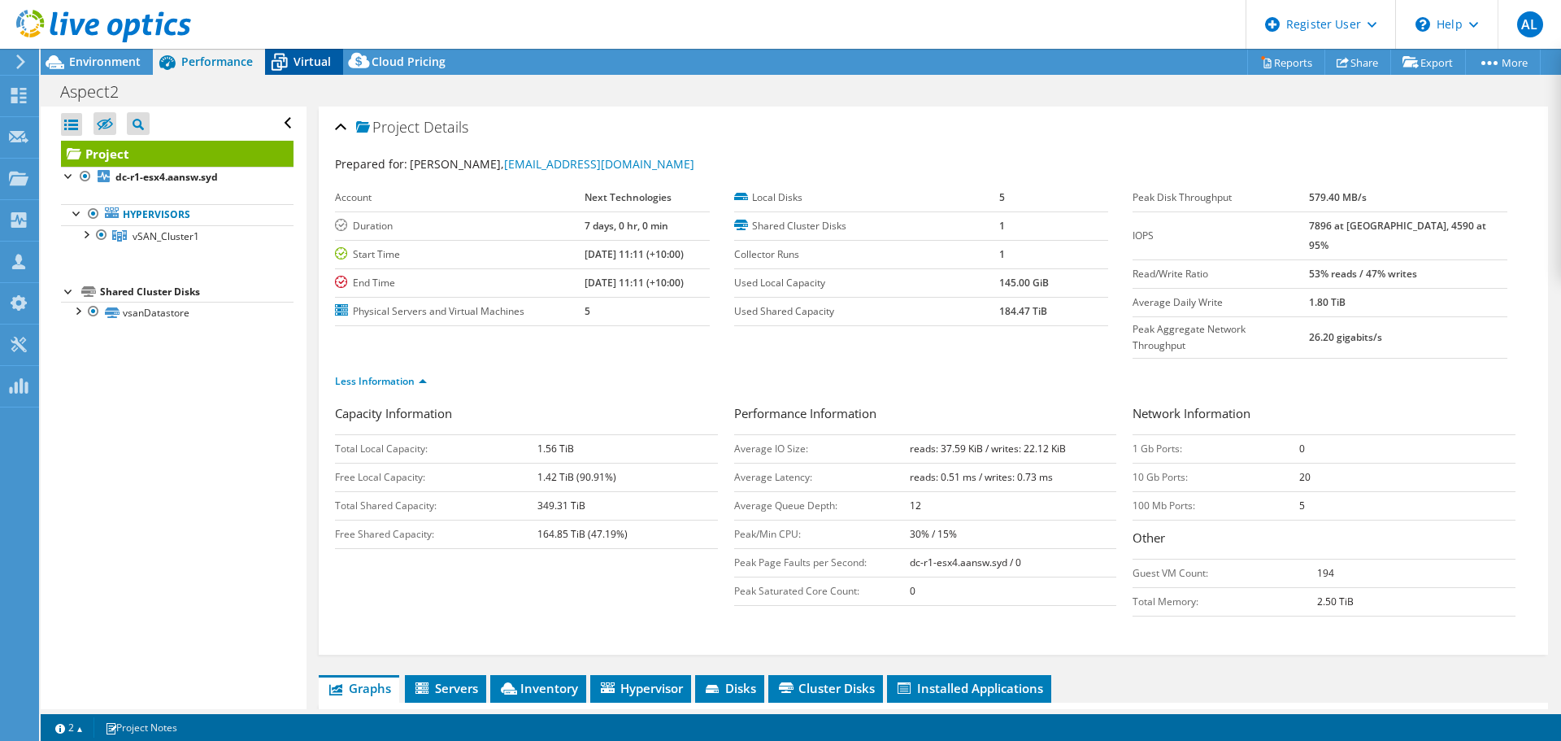
click at [290, 63] on icon at bounding box center [279, 62] width 28 height 28
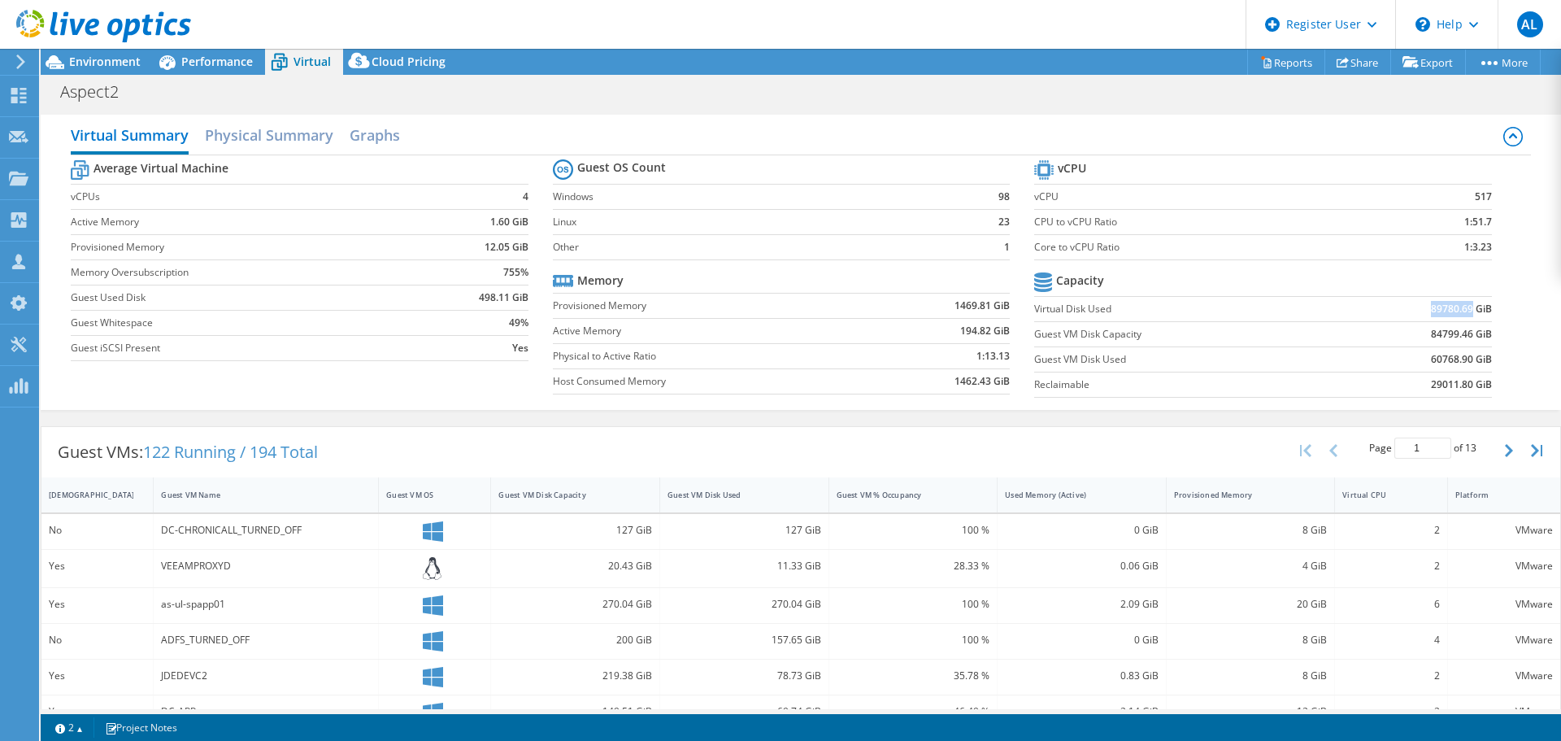
drag, startPoint x: 1418, startPoint y: 307, endPoint x: 1459, endPoint y: 311, distance: 40.9
click at [1459, 311] on td "89780.69 GiB" at bounding box center [1413, 308] width 158 height 25
copy b "89780.69"
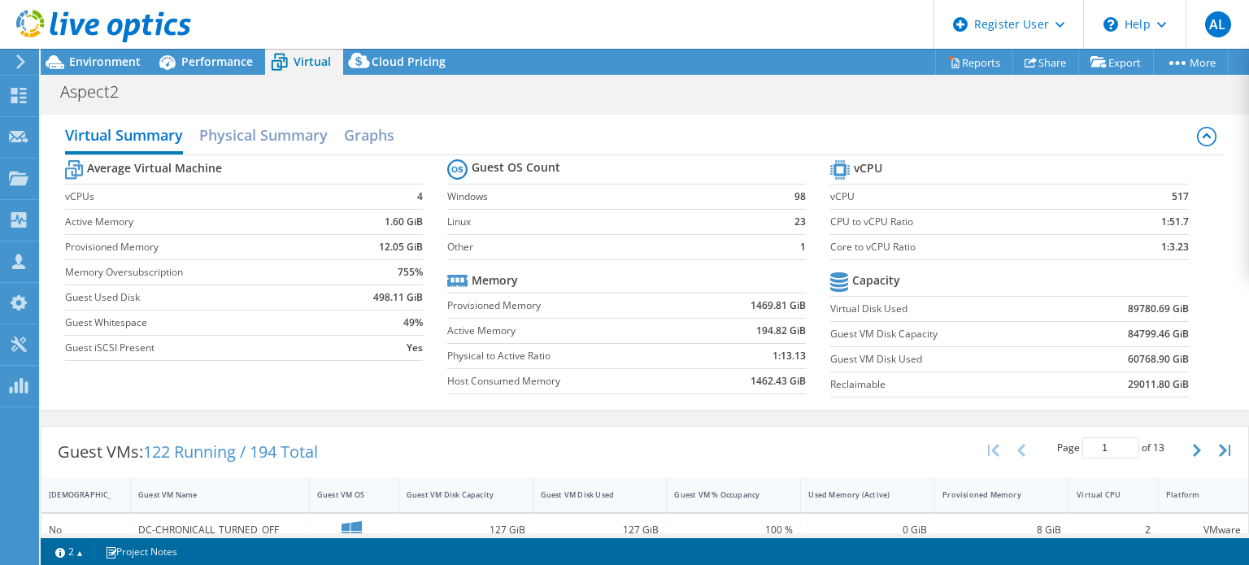
click at [709, 219] on label "Linux" at bounding box center [609, 222] width 325 height 16
drag, startPoint x: 1186, startPoint y: 194, endPoint x: 1155, endPoint y: 194, distance: 30.9
click at [1155, 194] on section "vCPU vCPU 517 CPU to vCPU Ratio 1:51.7 Core to vCPU Ratio 1:3.23 Capacity Virtu…" at bounding box center [1021, 281] width 383 height 250
click at [1155, 194] on td "517" at bounding box center [1148, 196] width 82 height 25
click at [173, 490] on div "Guest VM Name" at bounding box center [210, 495] width 144 height 11
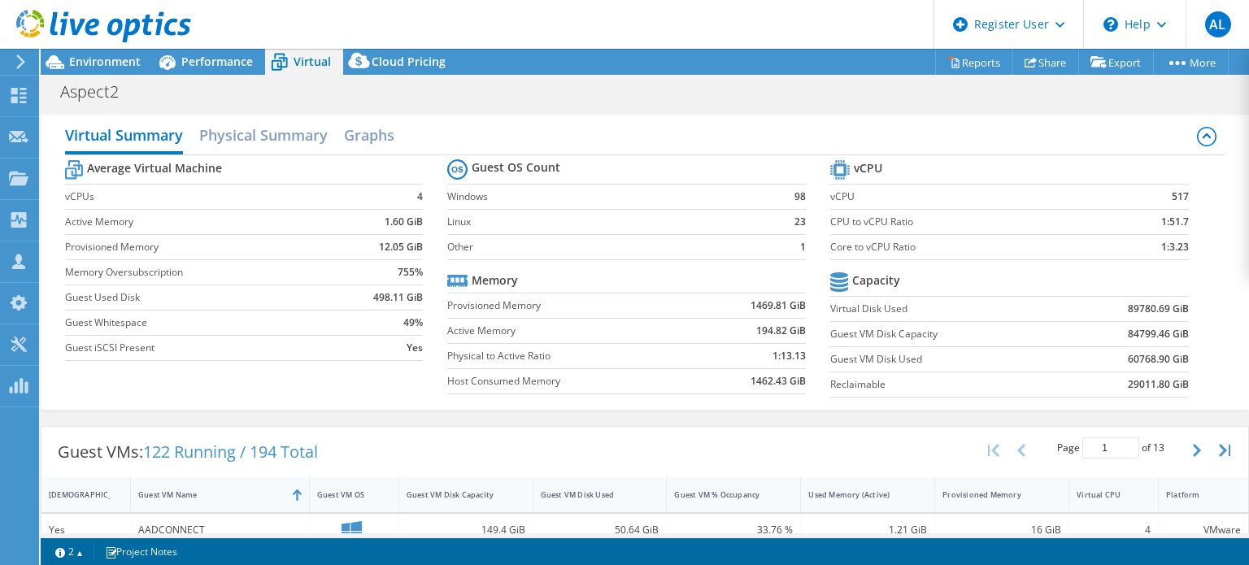
scroll to position [221, 0]
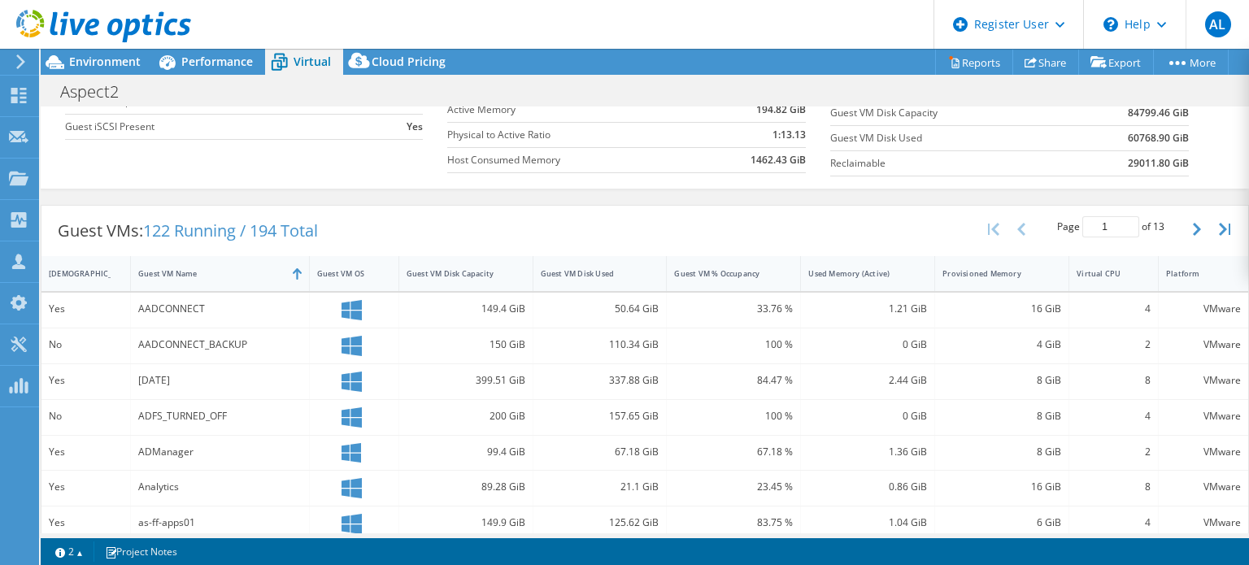
click at [74, 293] on div "Yes" at bounding box center [85, 310] width 89 height 35
click at [58, 271] on div "IsRunning" at bounding box center [76, 273] width 54 height 11
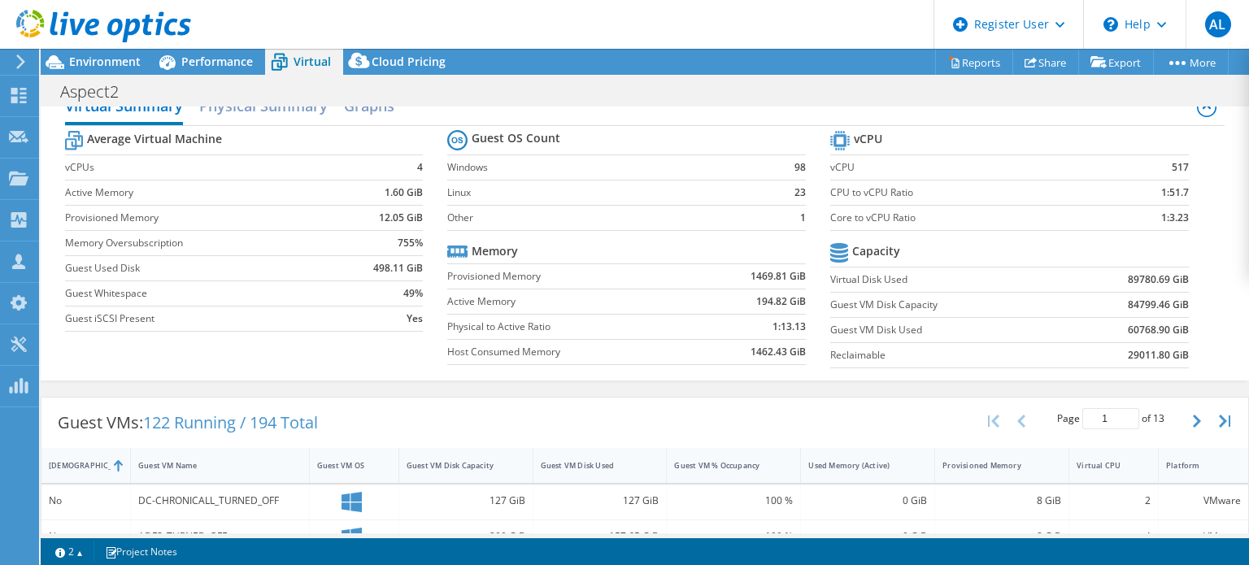
scroll to position [28, 0]
drag, startPoint x: 732, startPoint y: 275, endPoint x: 779, endPoint y: 279, distance: 47.3
click at [779, 279] on td "1469.81 GiB" at bounding box center [750, 277] width 112 height 25
click at [660, 267] on td "Provisioned Memory" at bounding box center [570, 277] width 246 height 25
drag, startPoint x: 740, startPoint y: 277, endPoint x: 782, endPoint y: 278, distance: 42.3
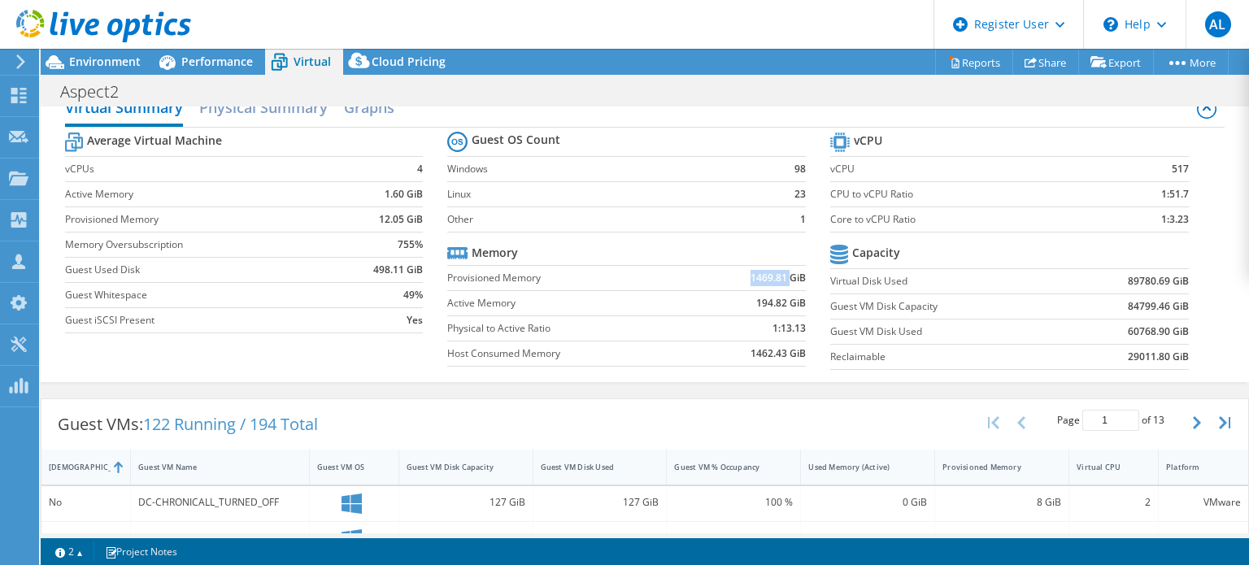
click at [782, 278] on td "1469.81 GiB" at bounding box center [750, 277] width 112 height 25
copy b "1469.81"
click at [133, 69] on div "Environment" at bounding box center [97, 62] width 112 height 26
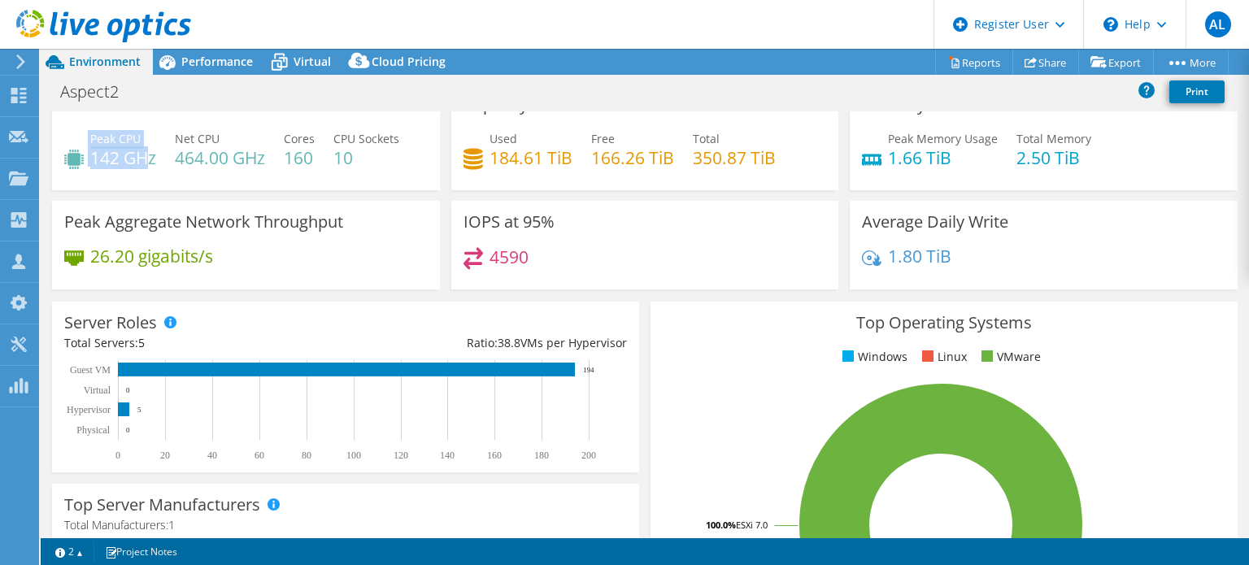
drag, startPoint x: 78, startPoint y: 155, endPoint x: 144, endPoint y: 155, distance: 65.9
click at [144, 155] on div "Peak CPU 142 GHz" at bounding box center [110, 148] width 92 height 37
click at [651, 263] on div "4590" at bounding box center [646, 264] width 364 height 35
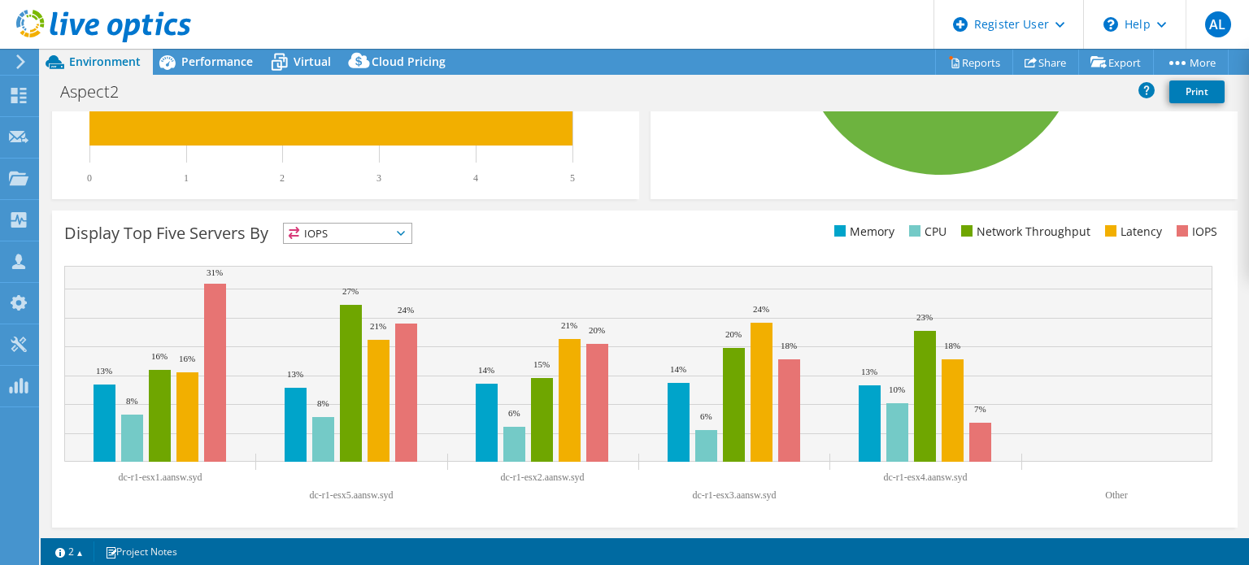
scroll to position [0, 0]
